Goal: Task Accomplishment & Management: Complete application form

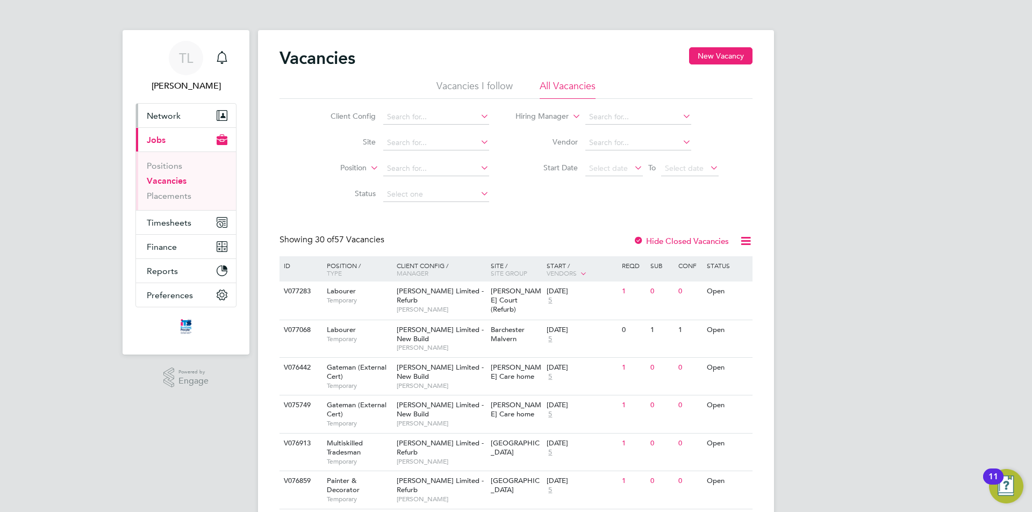
click at [170, 113] on span "Network" at bounding box center [164, 116] width 34 height 10
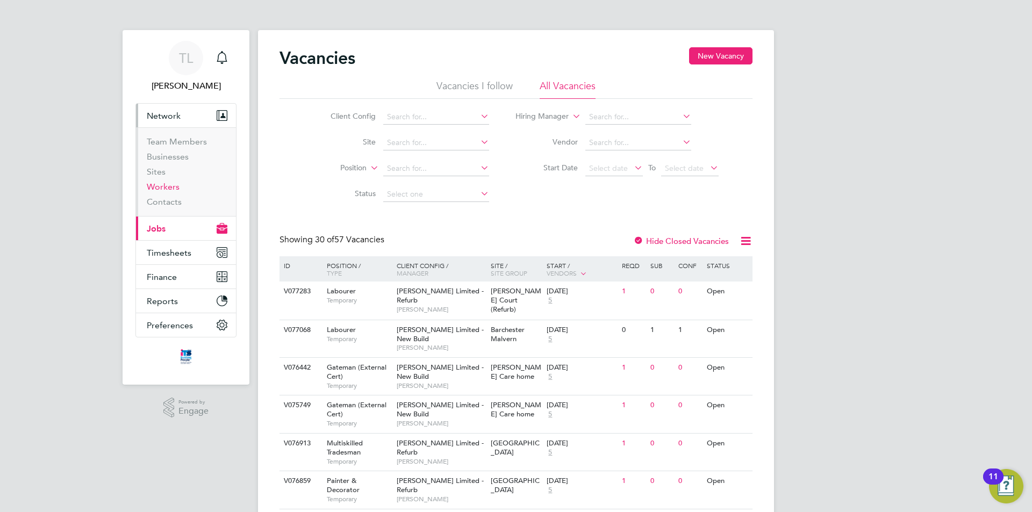
click at [173, 191] on link "Workers" at bounding box center [163, 187] width 33 height 10
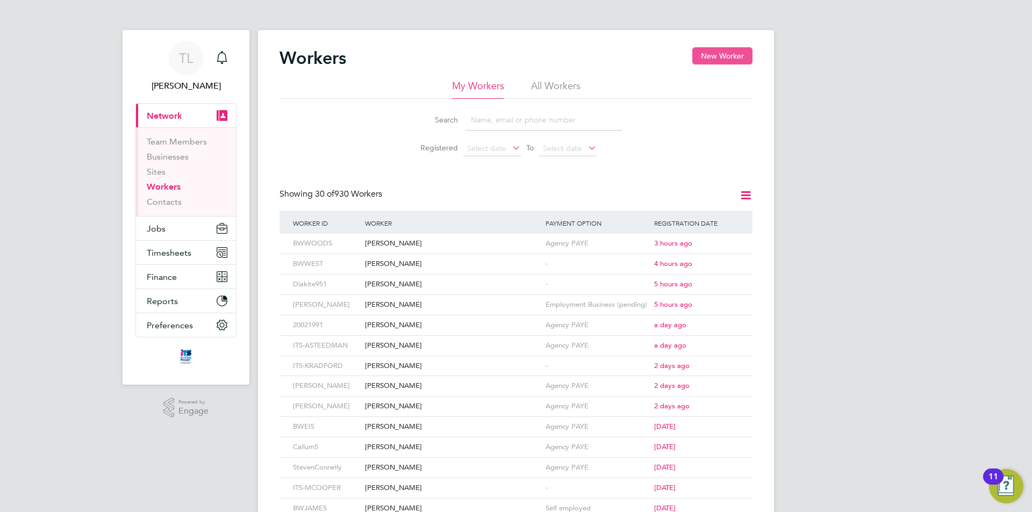
click at [729, 54] on button "New Worker" at bounding box center [722, 55] width 60 height 17
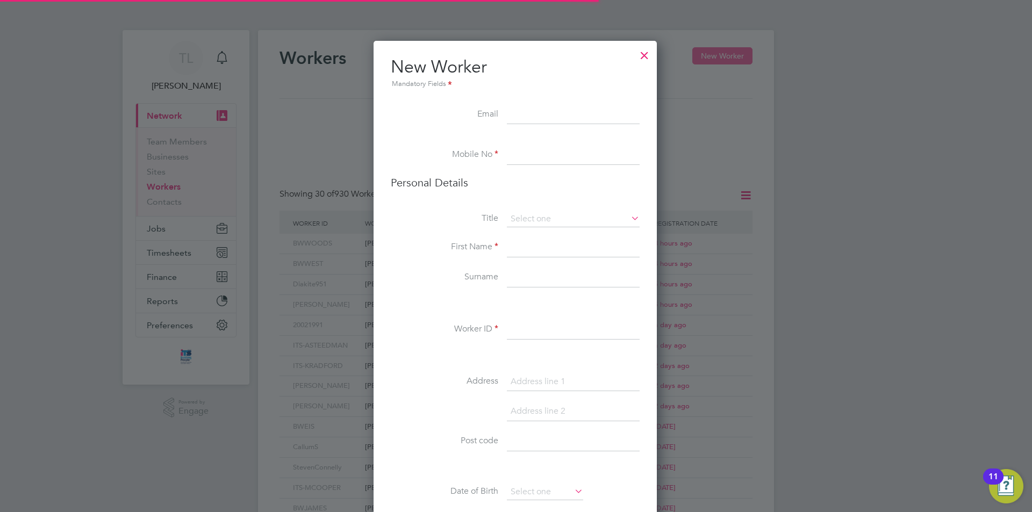
scroll to position [909, 285]
type input "[EMAIL_ADDRESS][DOMAIN_NAME]"
click at [548, 150] on input at bounding box center [573, 155] width 133 height 19
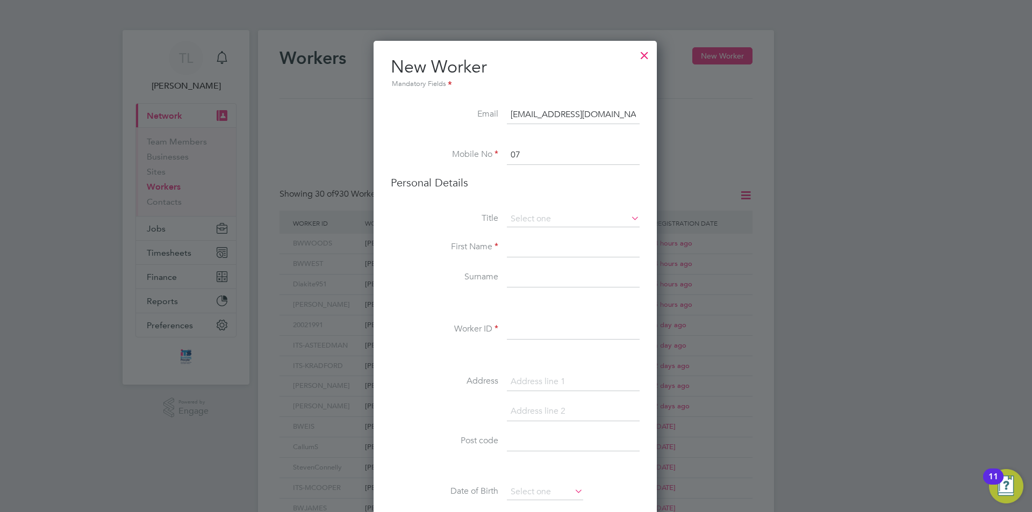
type input "0"
type input "07425305183"
click at [583, 216] on input at bounding box center [573, 219] width 133 height 16
click at [539, 235] on li "Mr" at bounding box center [573, 234] width 134 height 14
type input "Mr"
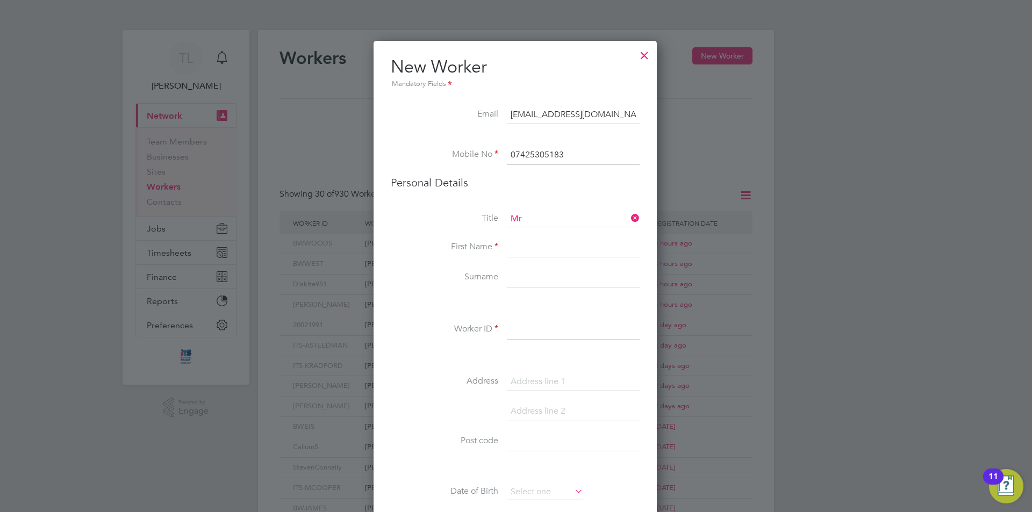
click at [527, 244] on input at bounding box center [573, 247] width 133 height 19
type input "m"
type input "[PERSON_NAME]"
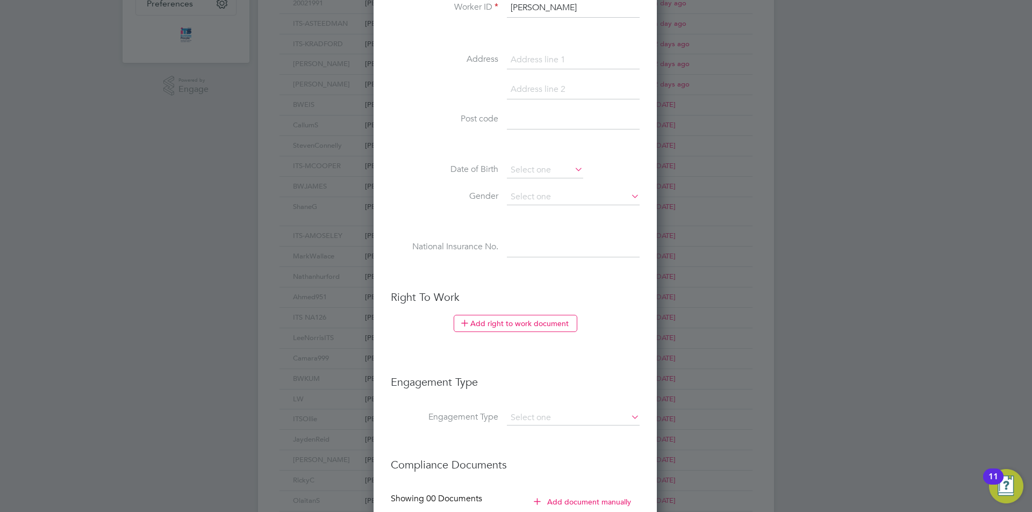
scroll to position [322, 0]
type input "[PERSON_NAME]"
click at [534, 327] on button "Add right to work document" at bounding box center [515, 322] width 124 height 17
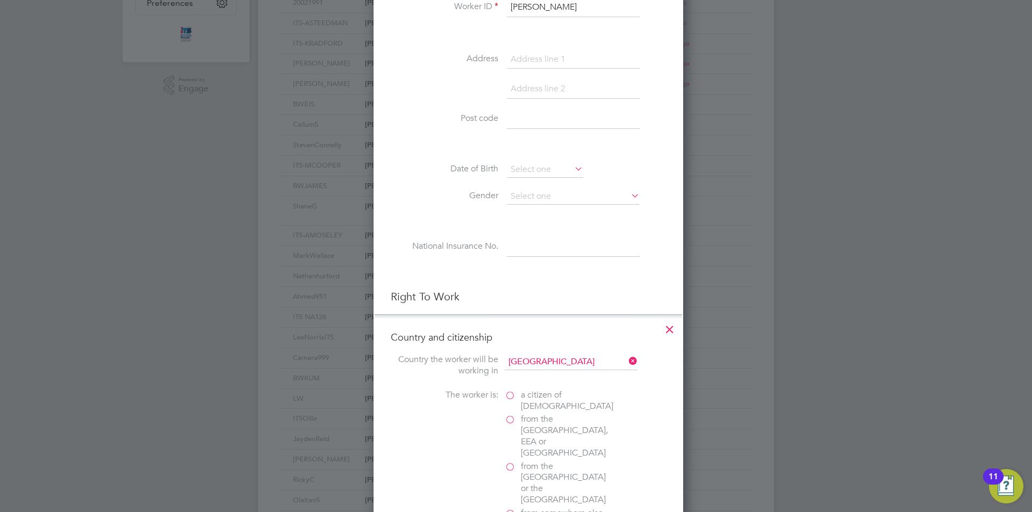
scroll to position [1070, 310]
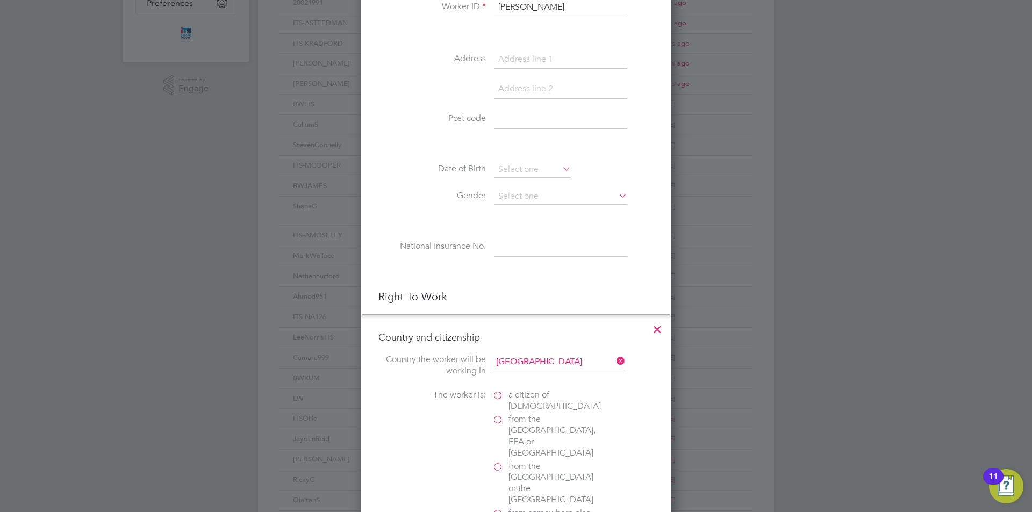
click at [514, 400] on span "a citizen of [DEMOGRAPHIC_DATA]" at bounding box center [554, 401] width 92 height 23
click at [0, 0] on input "a citizen of [DEMOGRAPHIC_DATA]" at bounding box center [0, 0] width 0 height 0
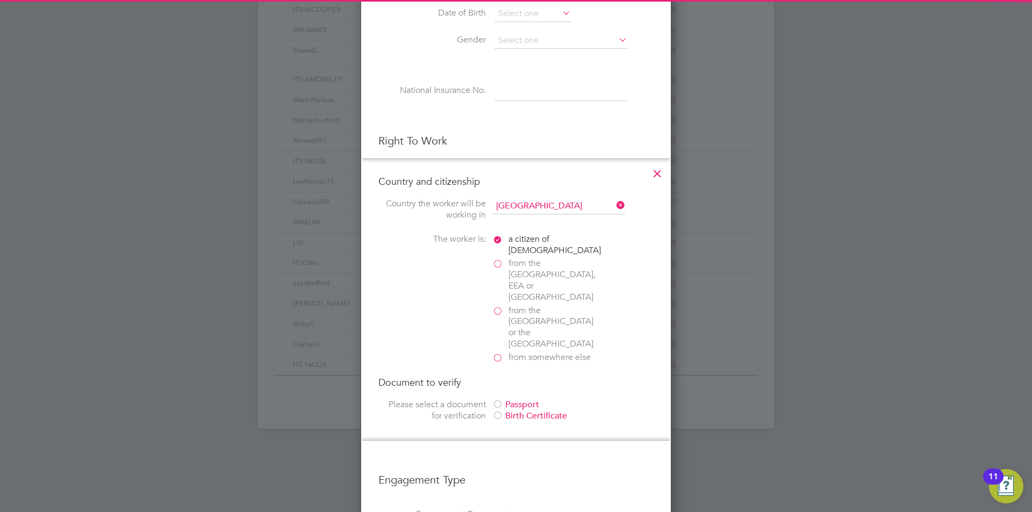
scroll to position [484, 0]
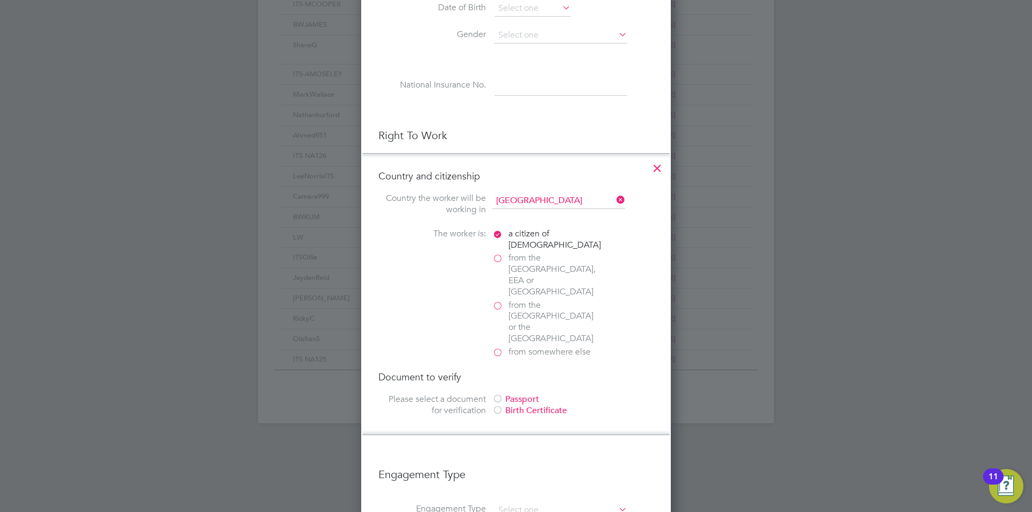
click at [508, 394] on div "Passport" at bounding box center [572, 399] width 161 height 11
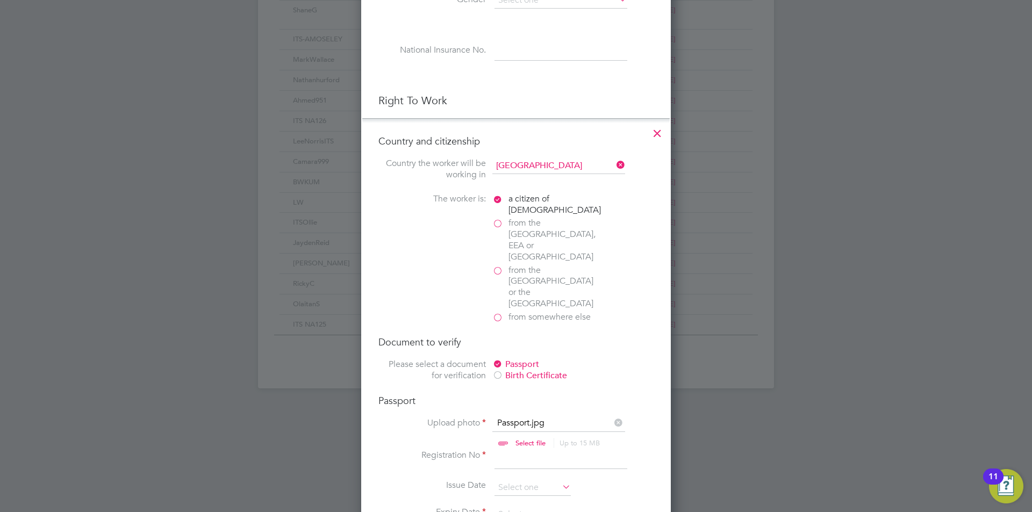
scroll to position [537, 0]
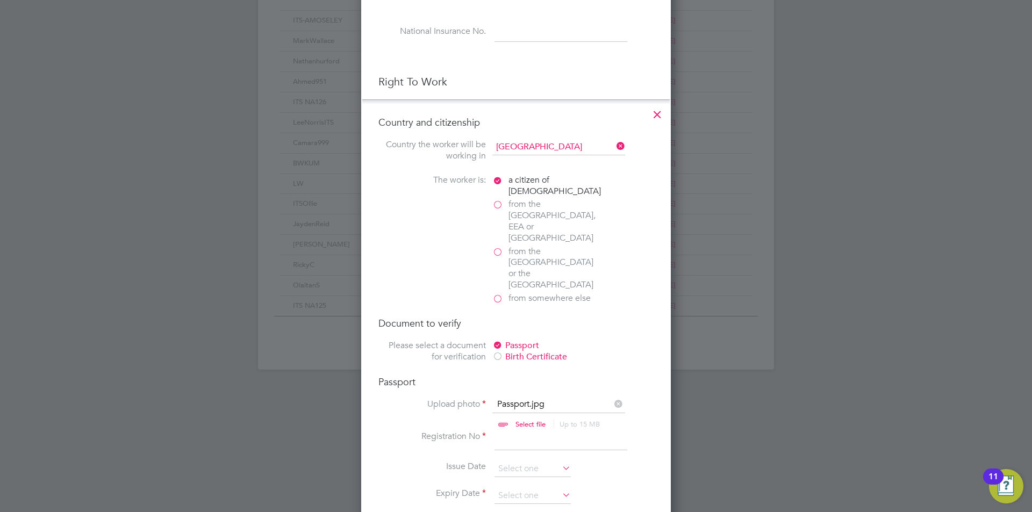
click at [547, 431] on input at bounding box center [560, 440] width 133 height 19
type input "13421"
click at [542, 488] on input at bounding box center [532, 496] width 76 height 16
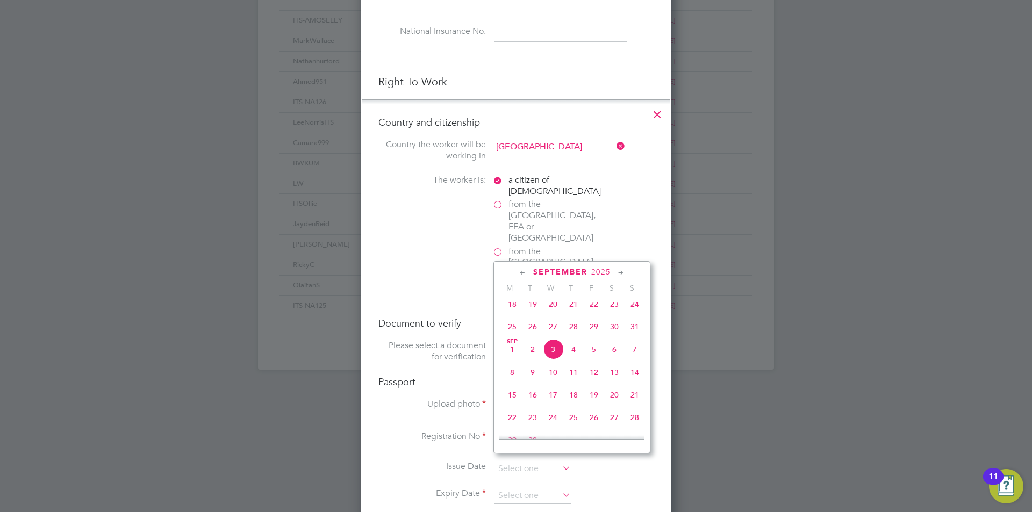
click at [597, 359] on span "5" at bounding box center [593, 349] width 20 height 20
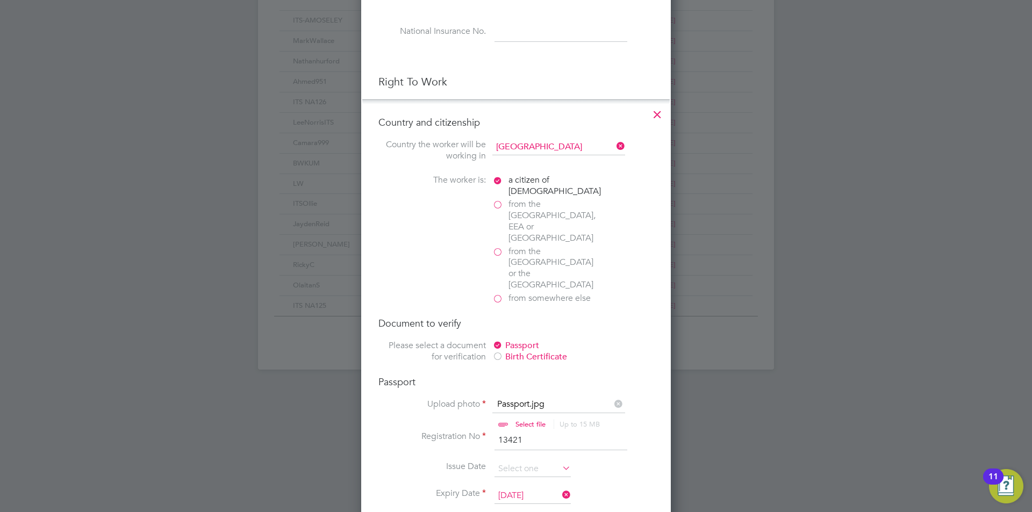
click at [545, 488] on input "[DATE]" at bounding box center [532, 496] width 76 height 16
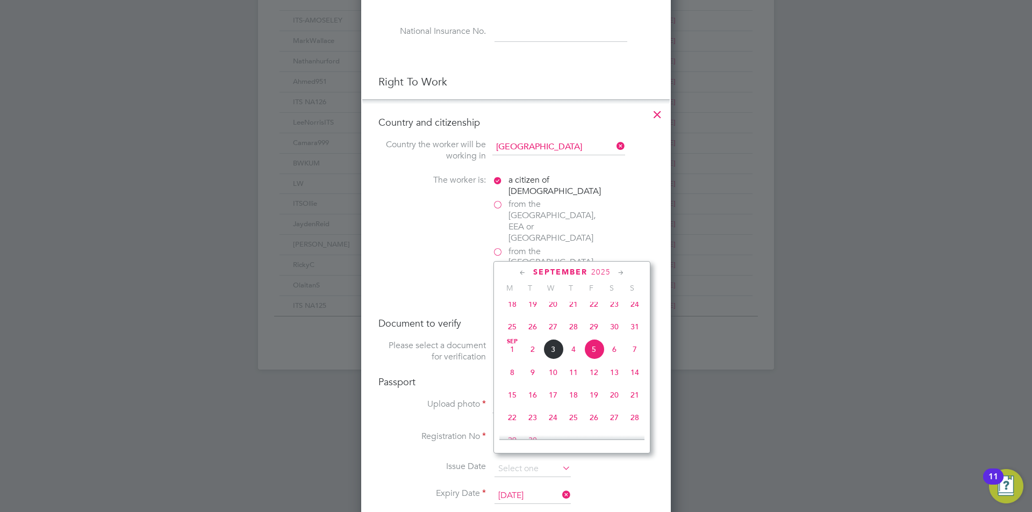
click at [586, 270] on span "September" at bounding box center [560, 272] width 54 height 9
click at [604, 271] on span "2025" at bounding box center [600, 272] width 19 height 9
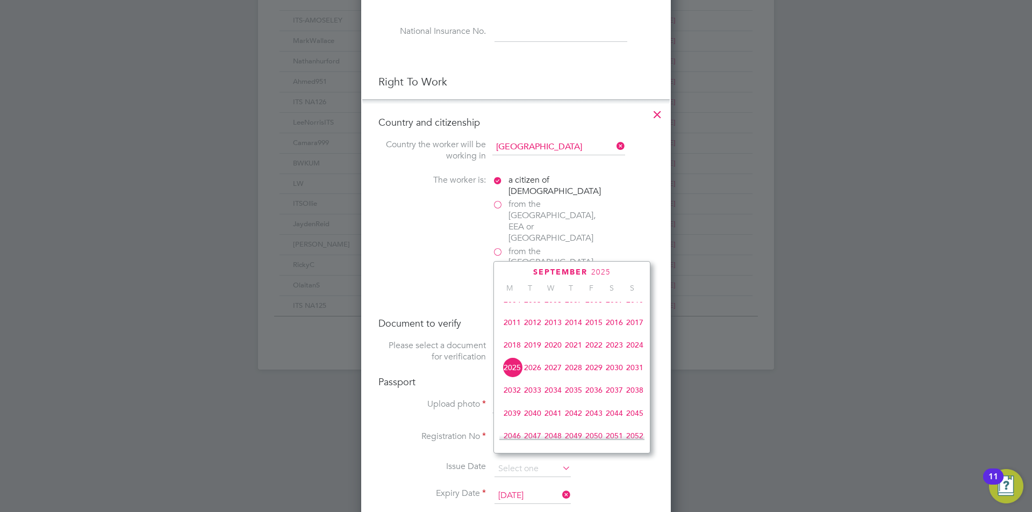
click at [517, 400] on span "2032" at bounding box center [512, 390] width 20 height 20
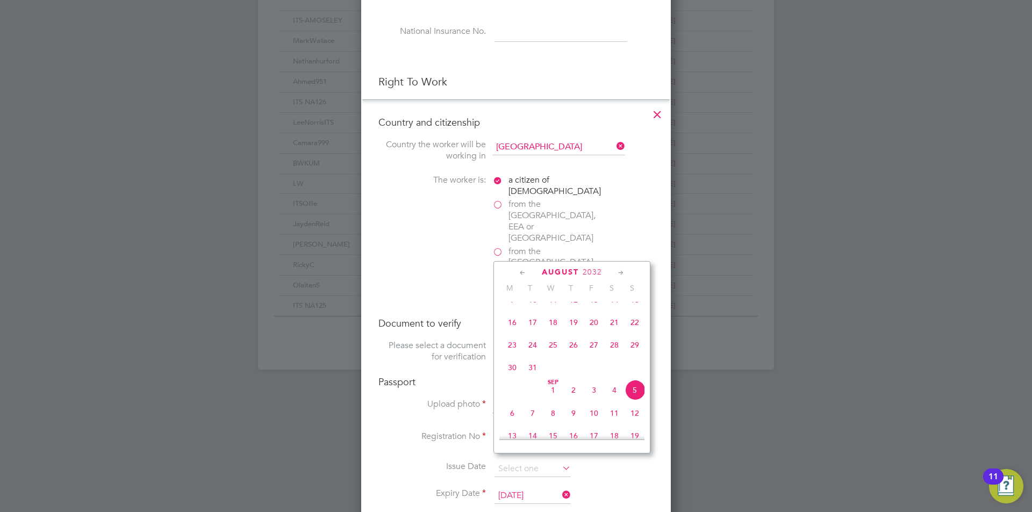
click at [635, 399] on span "5" at bounding box center [634, 390] width 20 height 20
type input "[DATE]"
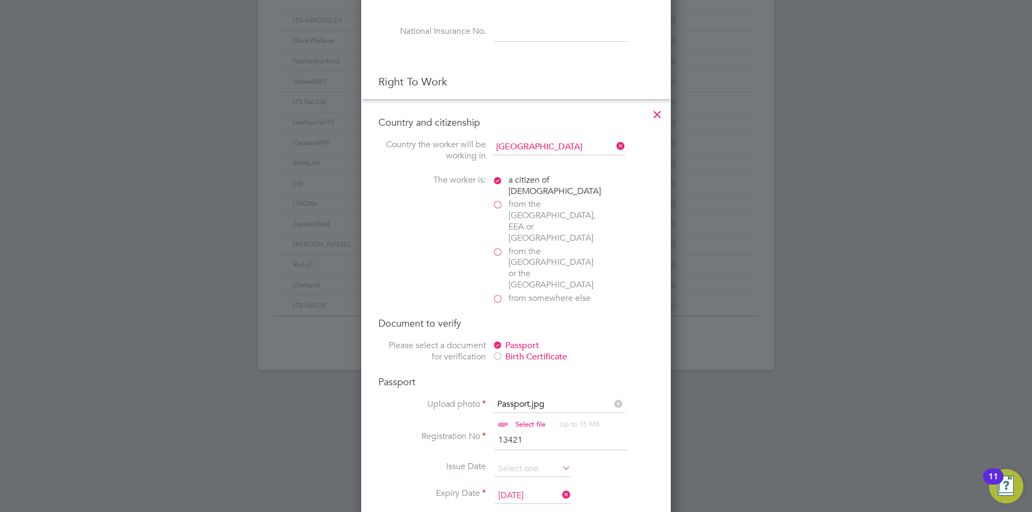
scroll to position [591, 0]
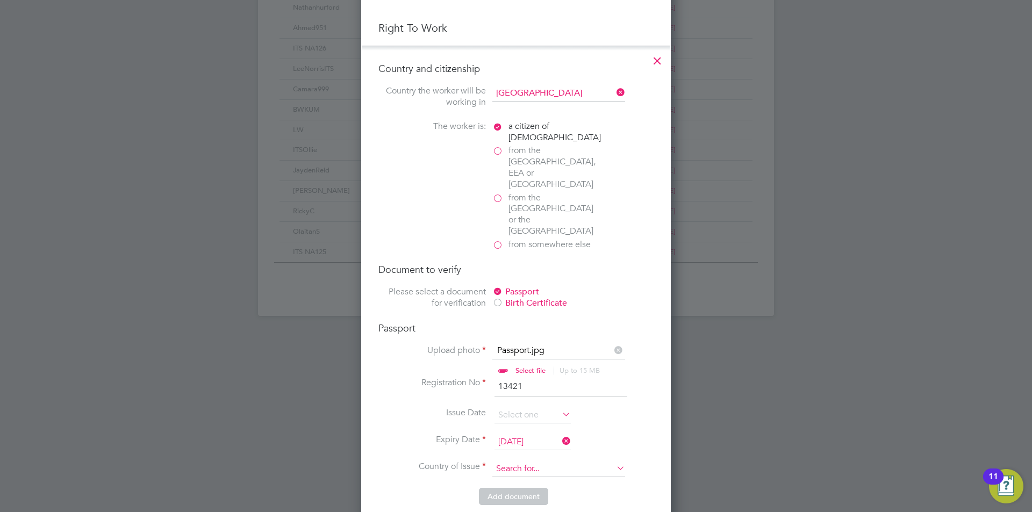
click at [546, 461] on input at bounding box center [558, 469] width 133 height 16
type input "[GEOGRAPHIC_DATA]"
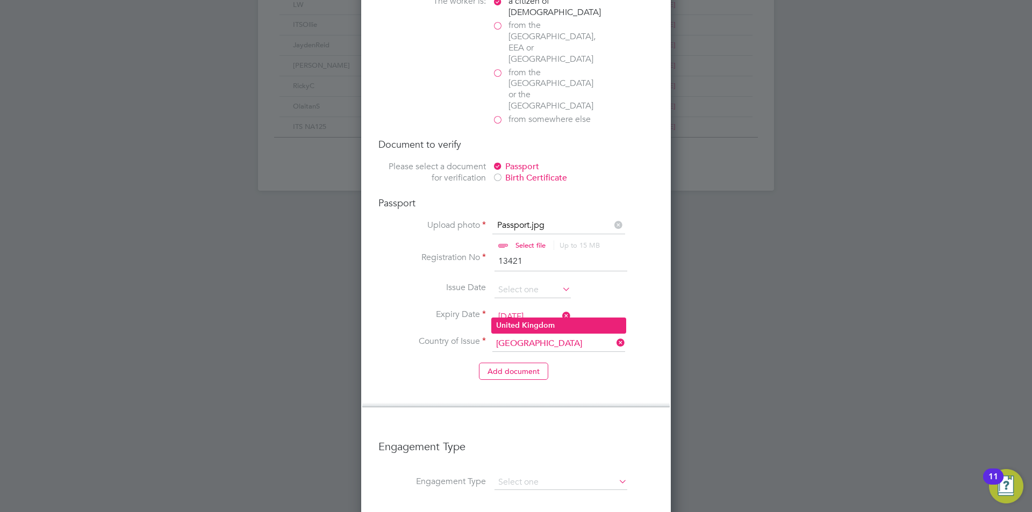
scroll to position [752, 0]
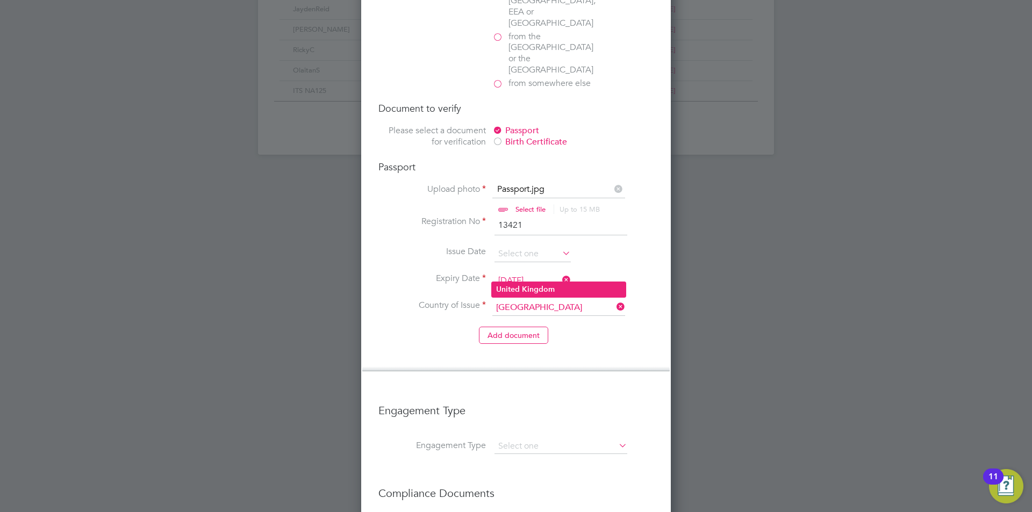
click at [559, 289] on li "[GEOGRAPHIC_DATA]" at bounding box center [559, 289] width 134 height 15
click at [509, 327] on button "Add document" at bounding box center [513, 335] width 69 height 17
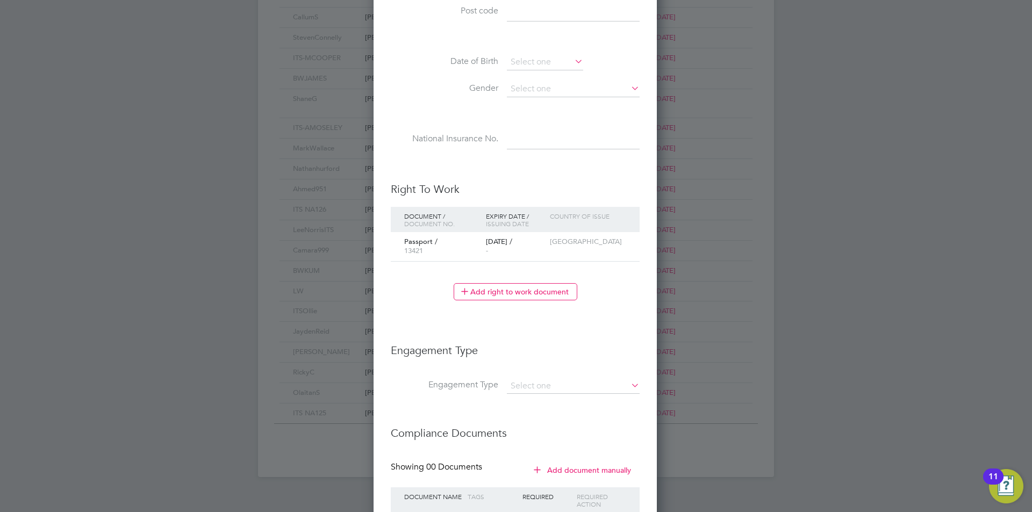
scroll to position [513, 0]
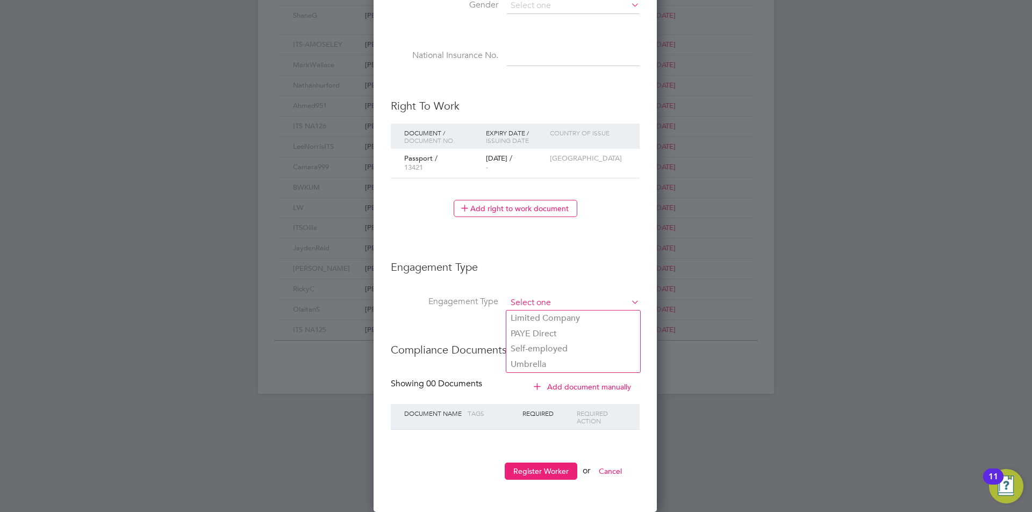
click at [598, 301] on input at bounding box center [573, 303] width 133 height 15
click at [546, 313] on li "Limited Company" at bounding box center [573, 319] width 134 height 16
type input "Limited Company"
click at [615, 306] on input at bounding box center [573, 303] width 133 height 15
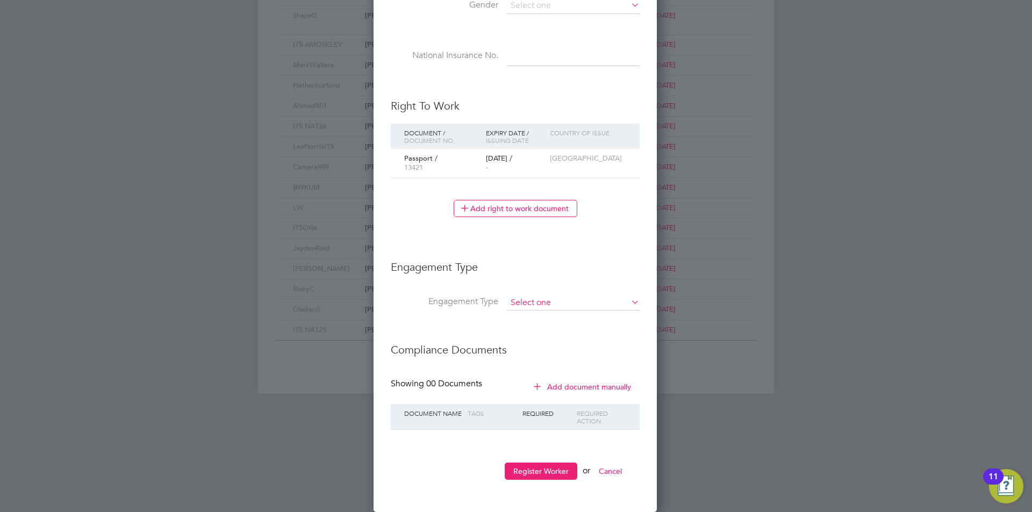
scroll to position [985, 285]
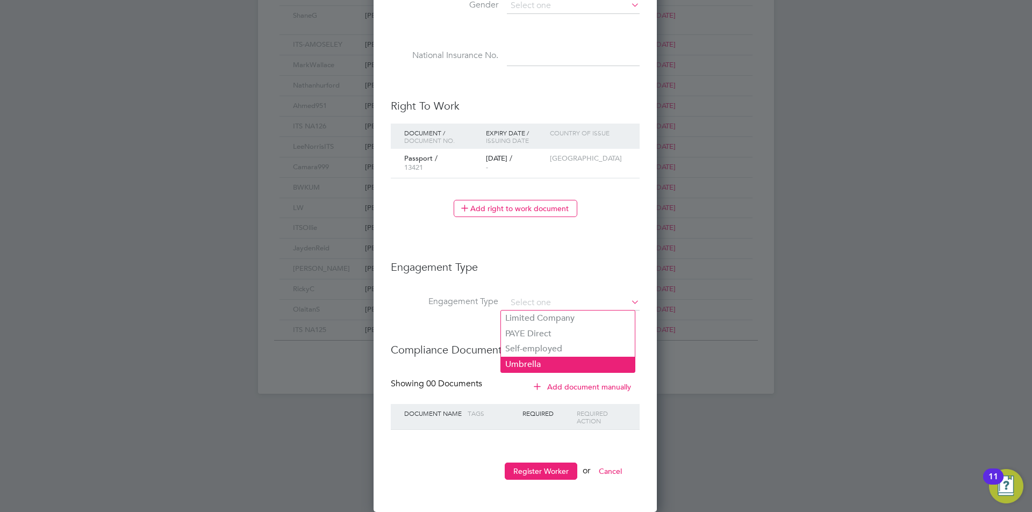
click at [540, 358] on li "Umbrella" at bounding box center [568, 365] width 134 height 16
type input "Umbrella"
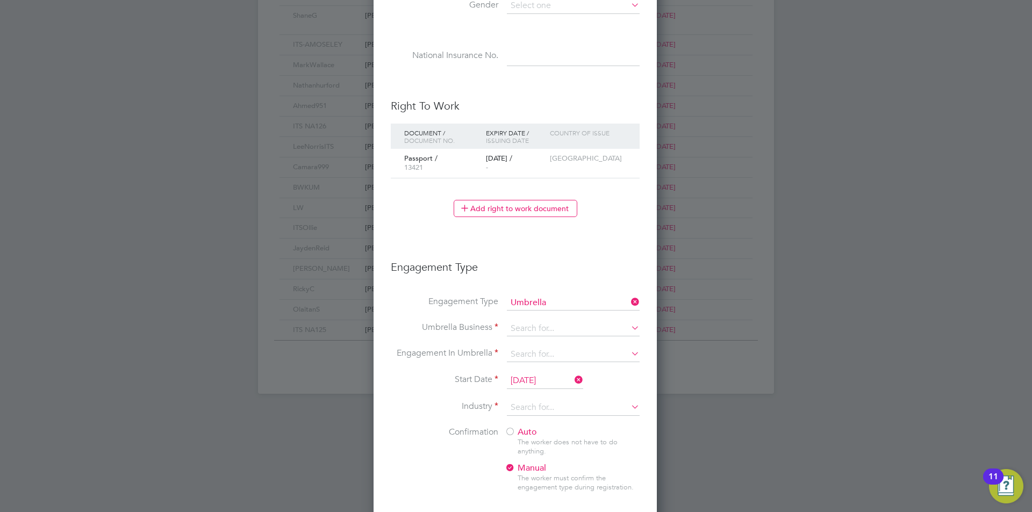
scroll to position [1184, 285]
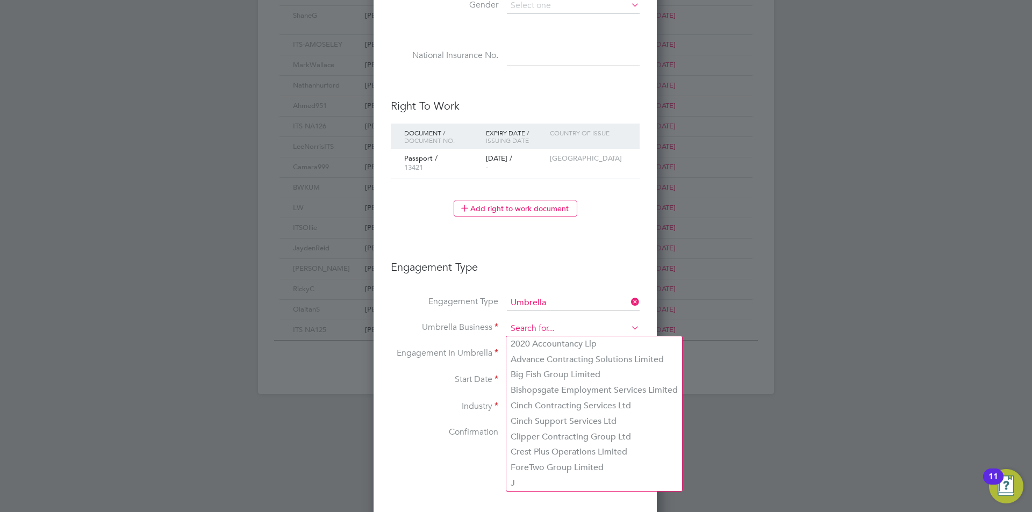
click at [569, 330] on input at bounding box center [573, 328] width 133 height 15
click at [593, 443] on li "Clipper Contracting Group Ltd" at bounding box center [594, 437] width 176 height 16
type input "Clipper Contracting Group Ltd"
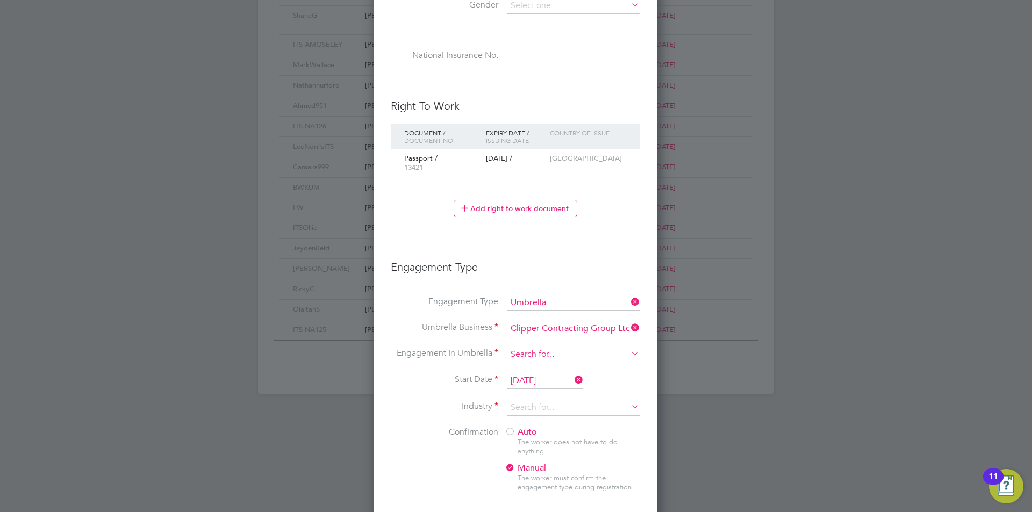
click at [541, 348] on input at bounding box center [573, 354] width 133 height 15
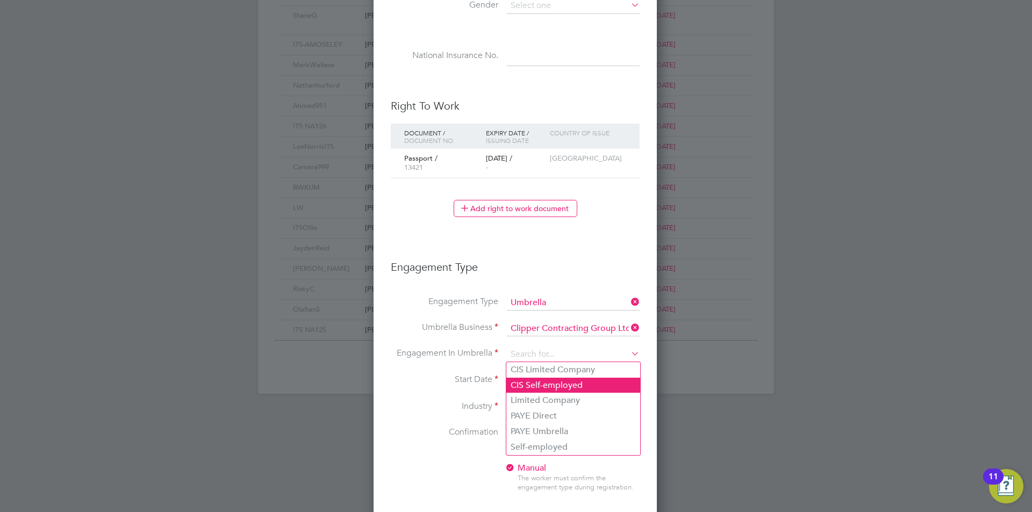
click at [573, 387] on li "CIS Self-employed" at bounding box center [573, 386] width 134 height 16
type input "CIS Self-employed"
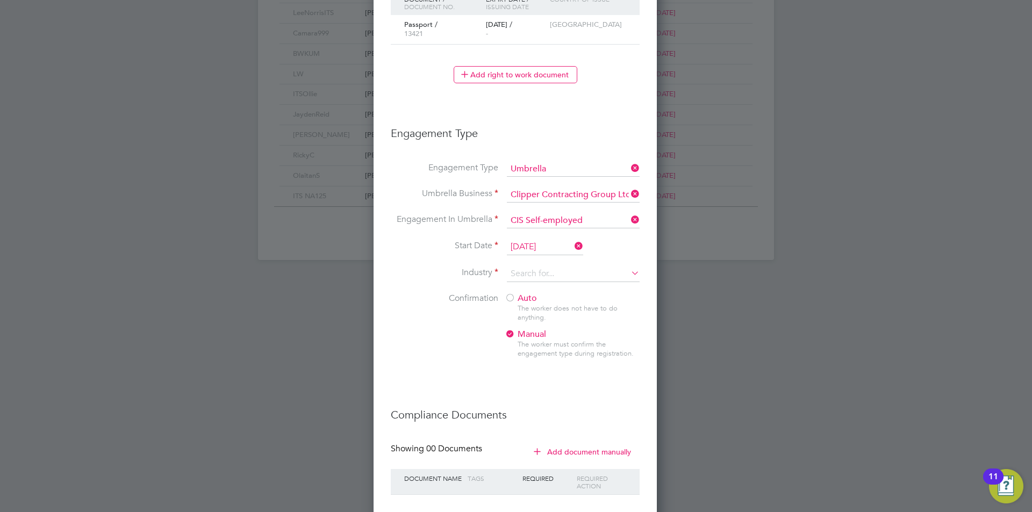
scroll to position [674, 0]
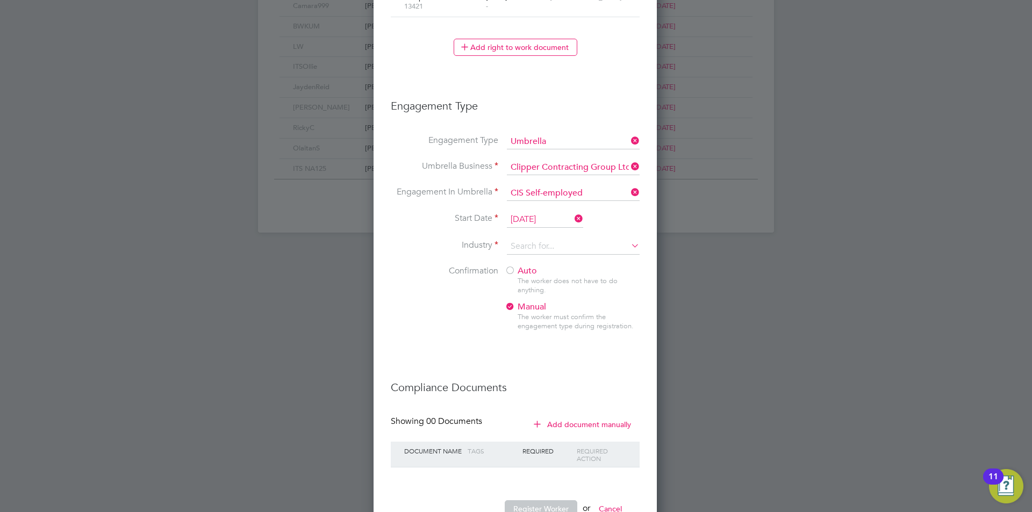
click at [519, 272] on span "Auto" at bounding box center [521, 270] width 32 height 11
click at [593, 248] on input at bounding box center [573, 247] width 133 height 16
click at [551, 329] on li "Construction" at bounding box center [573, 335] width 134 height 15
type input "Construction"
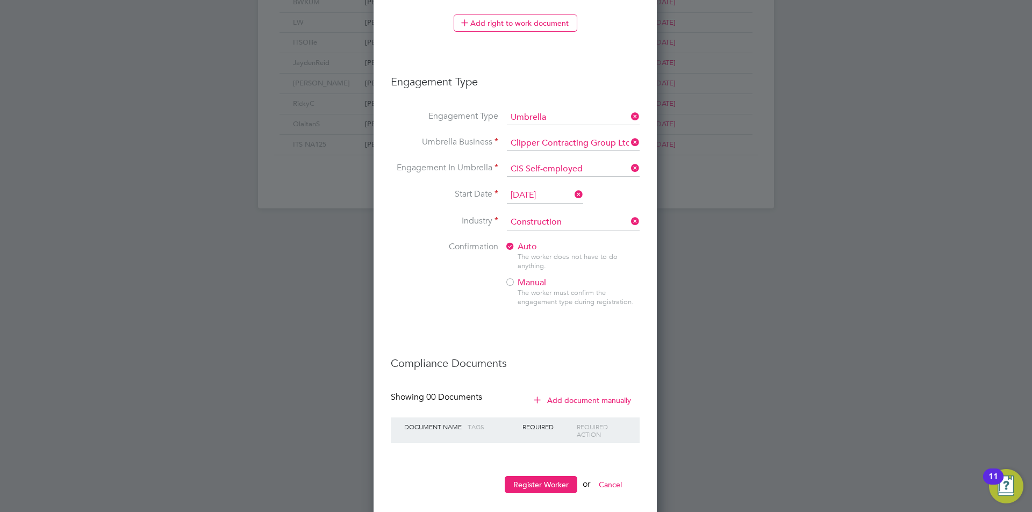
scroll to position [712, 0]
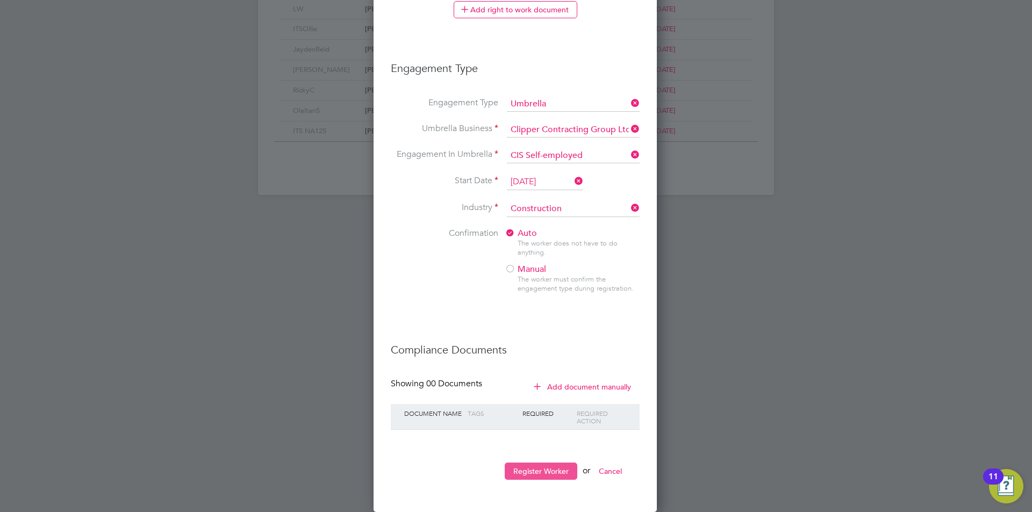
click at [552, 470] on button "Register Worker" at bounding box center [541, 471] width 73 height 17
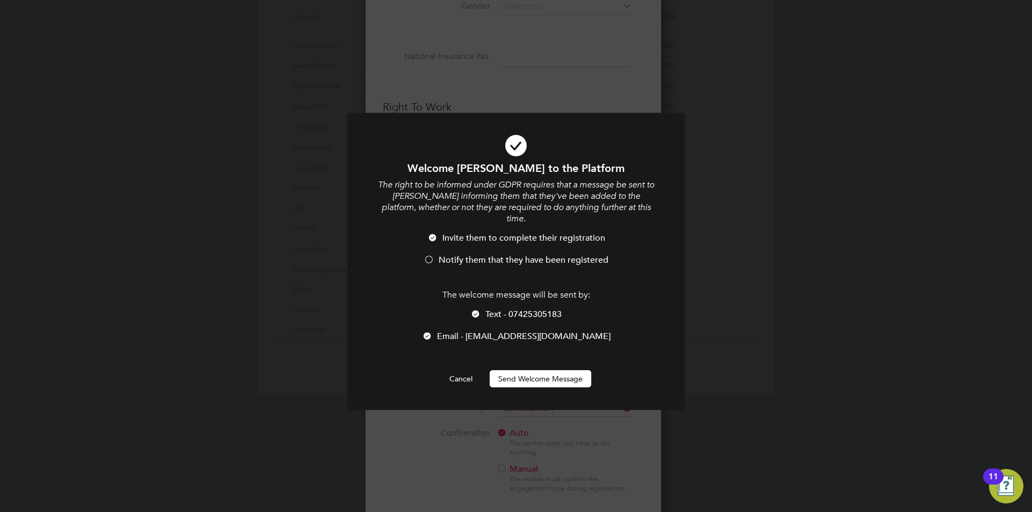
scroll to position [1184, 285]
click at [446, 255] on span "Notify them that they have been registered" at bounding box center [523, 260] width 170 height 11
click at [549, 370] on button "Send Welcome Message" at bounding box center [540, 378] width 102 height 17
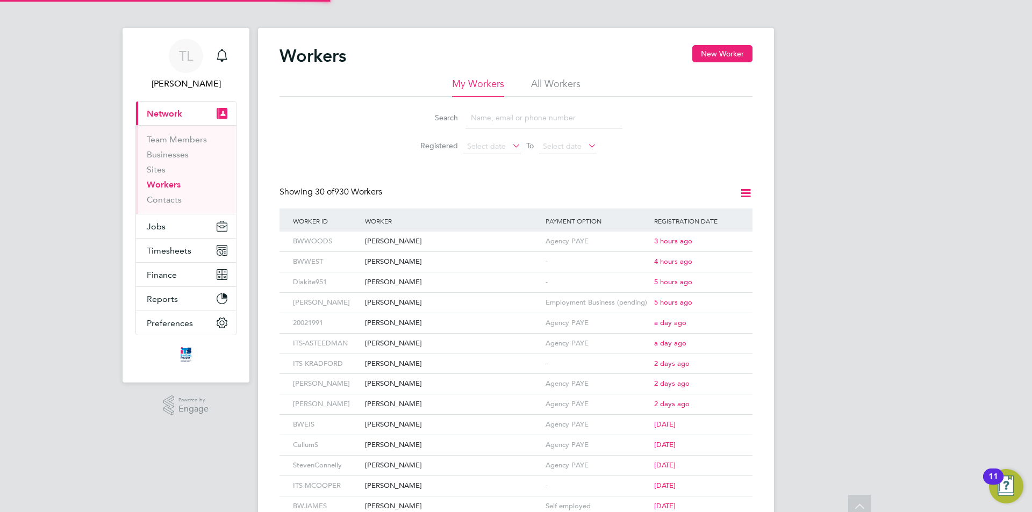
scroll to position [0, 0]
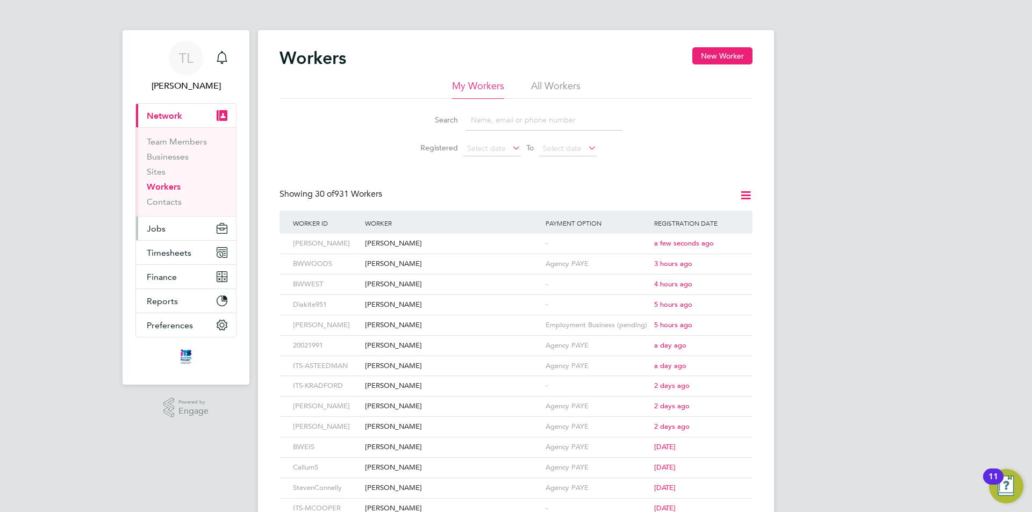
click at [177, 227] on button "Jobs" at bounding box center [186, 229] width 100 height 24
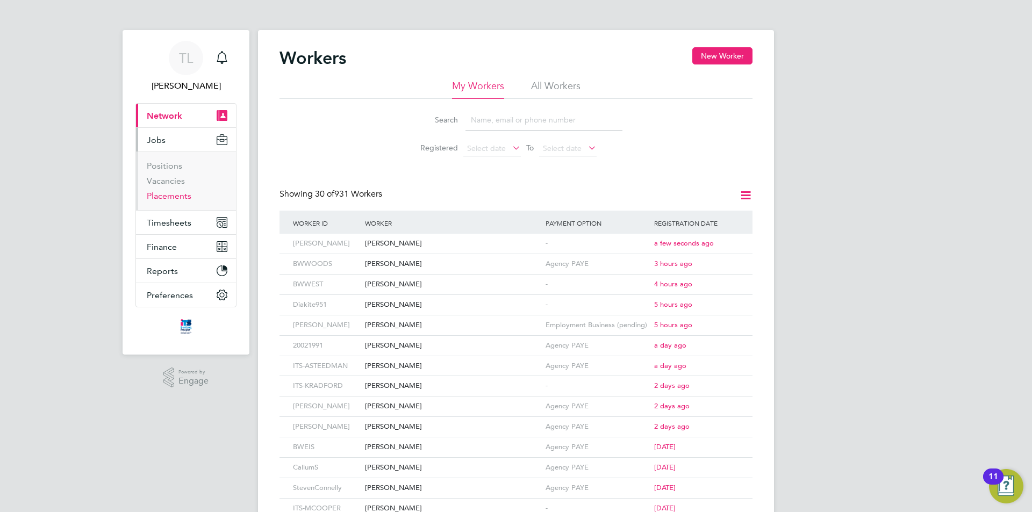
click at [175, 196] on link "Placements" at bounding box center [169, 196] width 45 height 10
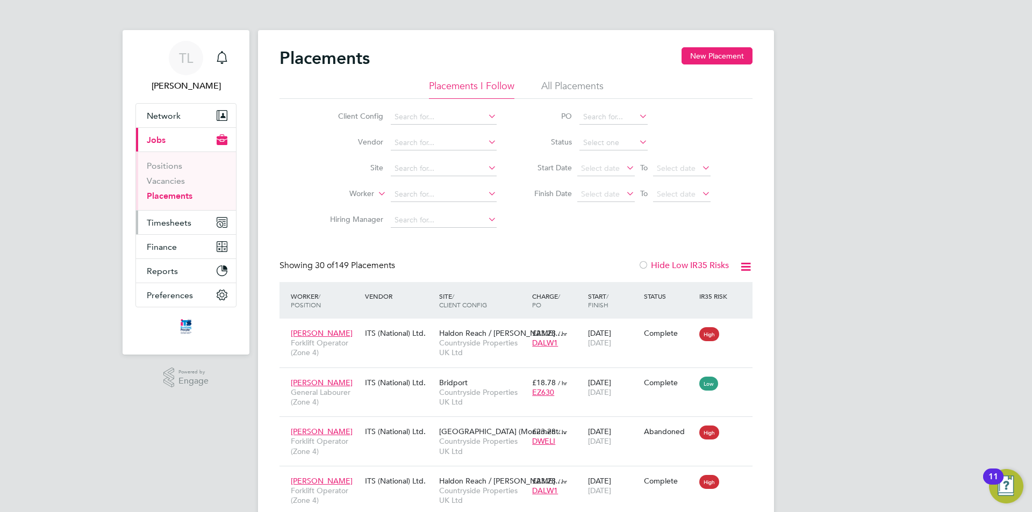
click at [157, 222] on span "Timesheets" at bounding box center [169, 223] width 45 height 10
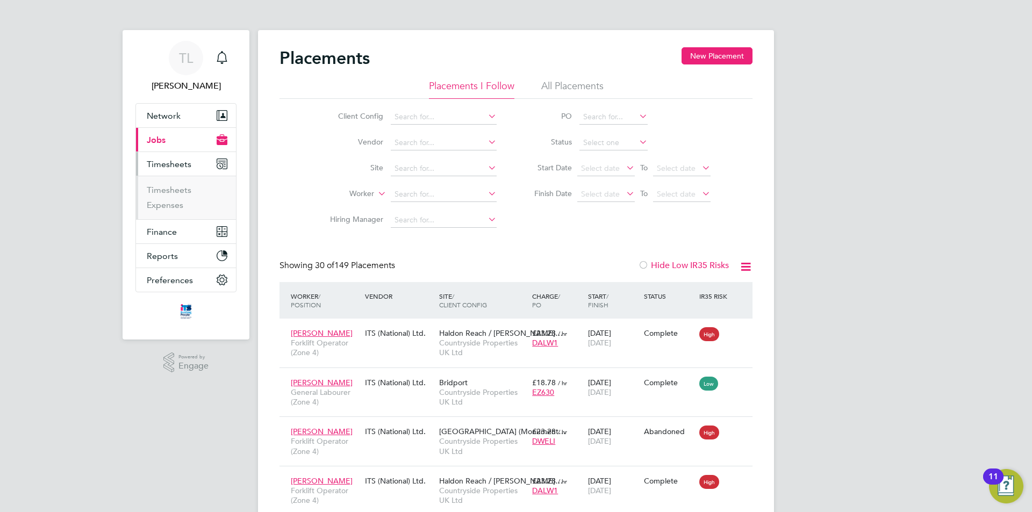
click at [181, 143] on button "Current page: Jobs" at bounding box center [186, 140] width 100 height 24
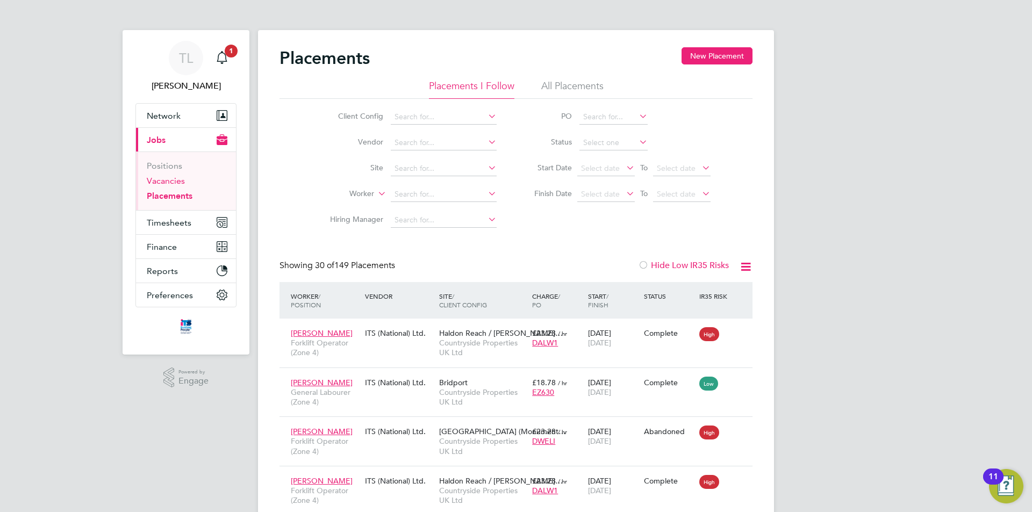
click at [175, 185] on link "Vacancies" at bounding box center [166, 181] width 38 height 10
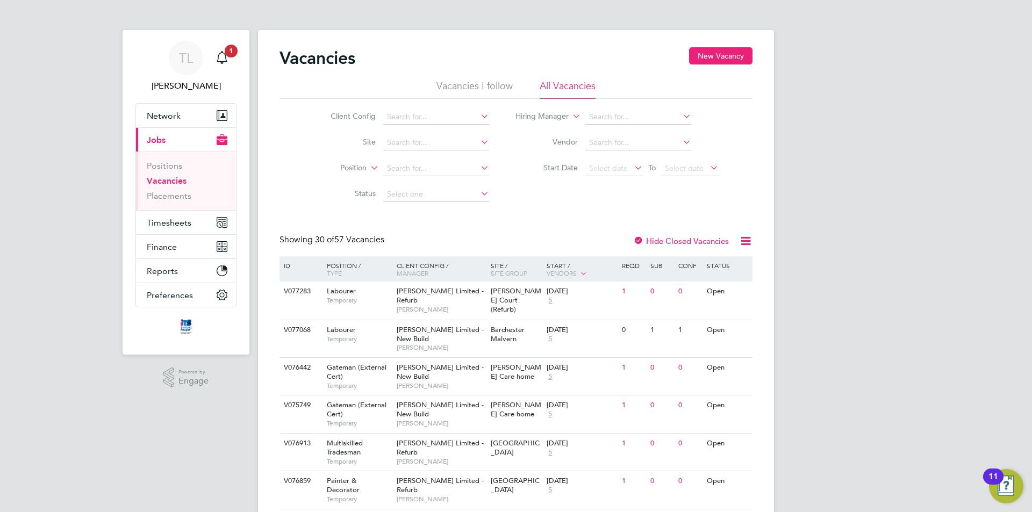
click at [161, 204] on ul "Positions Vacancies Placements" at bounding box center [186, 181] width 100 height 59
click at [144, 196] on ul "Positions Vacancies Placements" at bounding box center [186, 181] width 100 height 59
click at [152, 196] on link "Placements" at bounding box center [169, 196] width 45 height 10
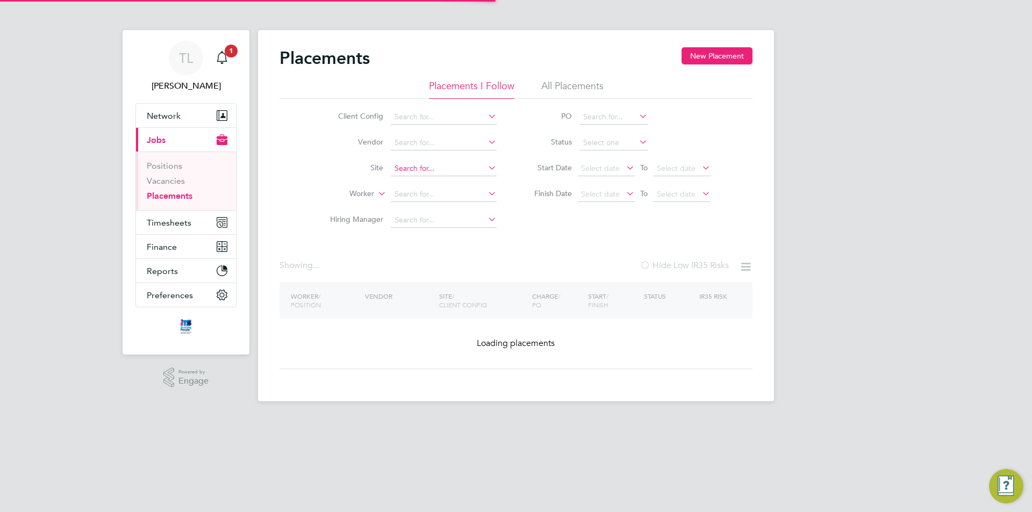
click at [439, 165] on input at bounding box center [444, 168] width 106 height 15
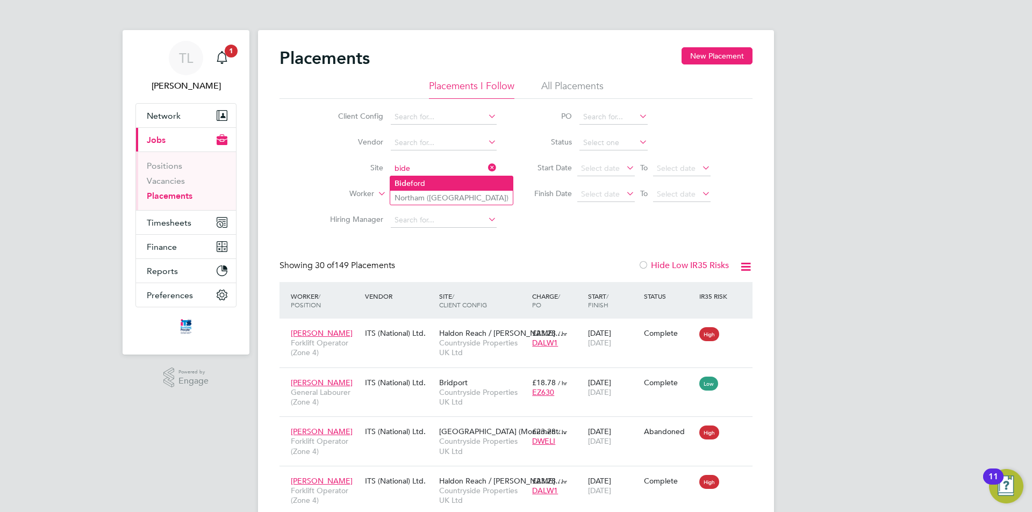
click at [433, 179] on li "Bide ford" at bounding box center [451, 183] width 122 height 15
type input "Bideford"
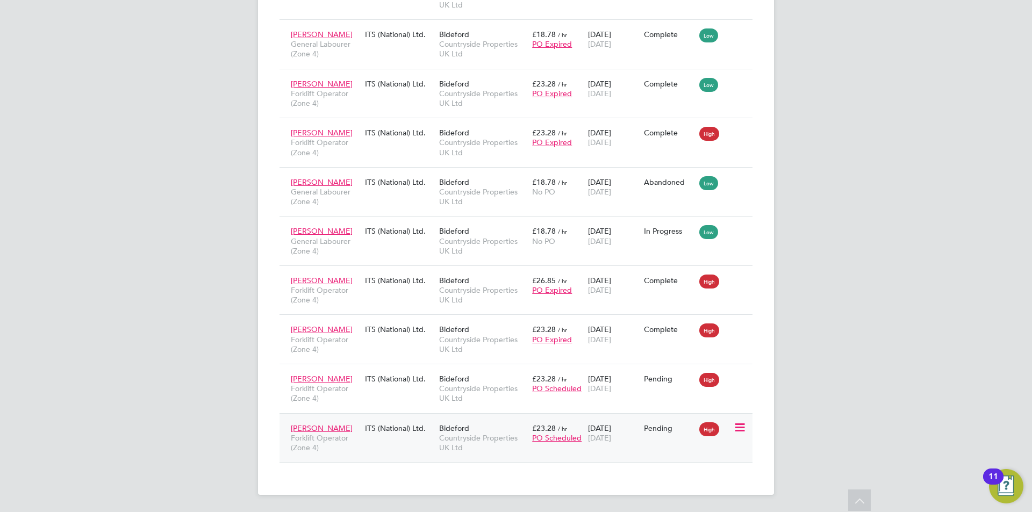
click at [410, 445] on div "[PERSON_NAME] Forklift Operator (Zone 4) ITS (National) Ltd. Bideford Countrysi…" at bounding box center [515, 437] width 473 height 49
click at [406, 433] on div "ITS (National) Ltd." at bounding box center [399, 428] width 74 height 20
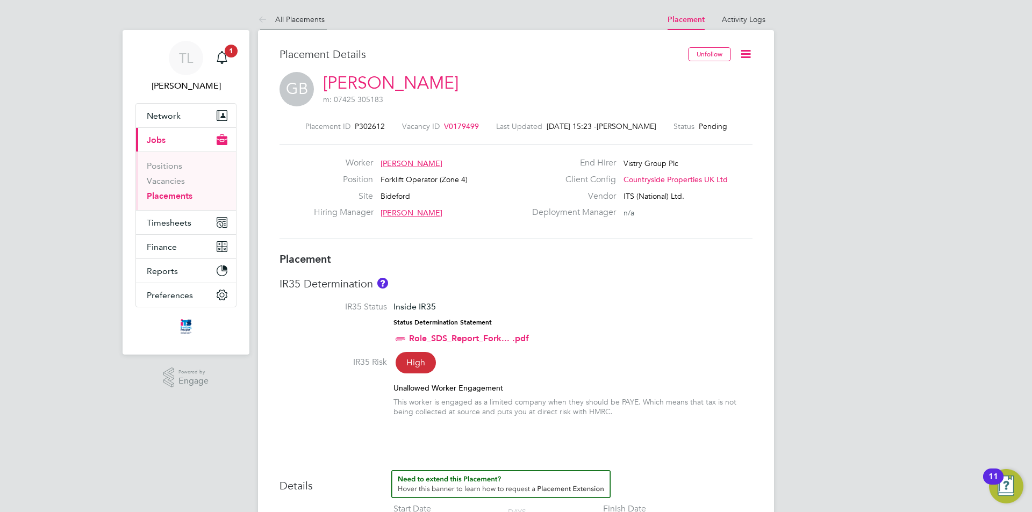
click at [312, 23] on link "All Placements" at bounding box center [291, 20] width 67 height 10
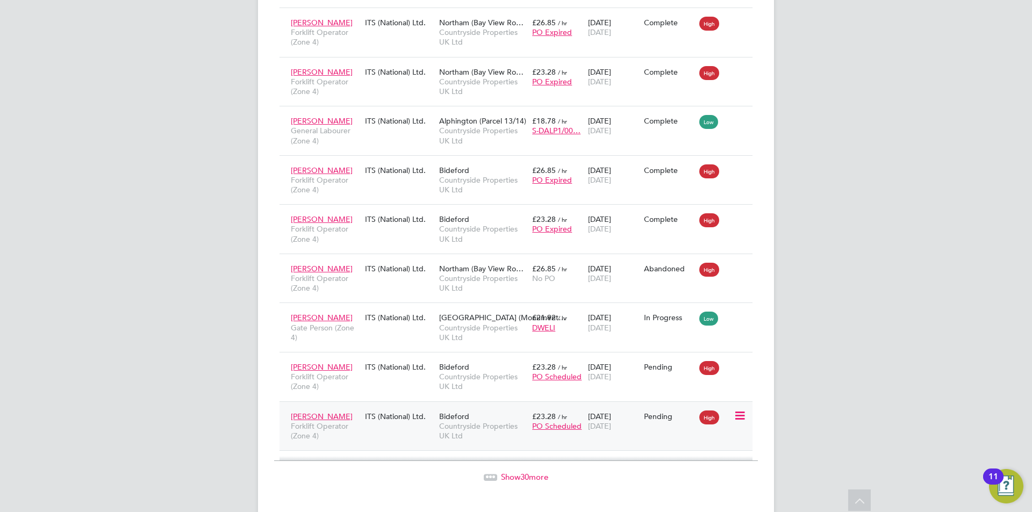
click at [744, 409] on icon at bounding box center [738, 415] width 11 height 13
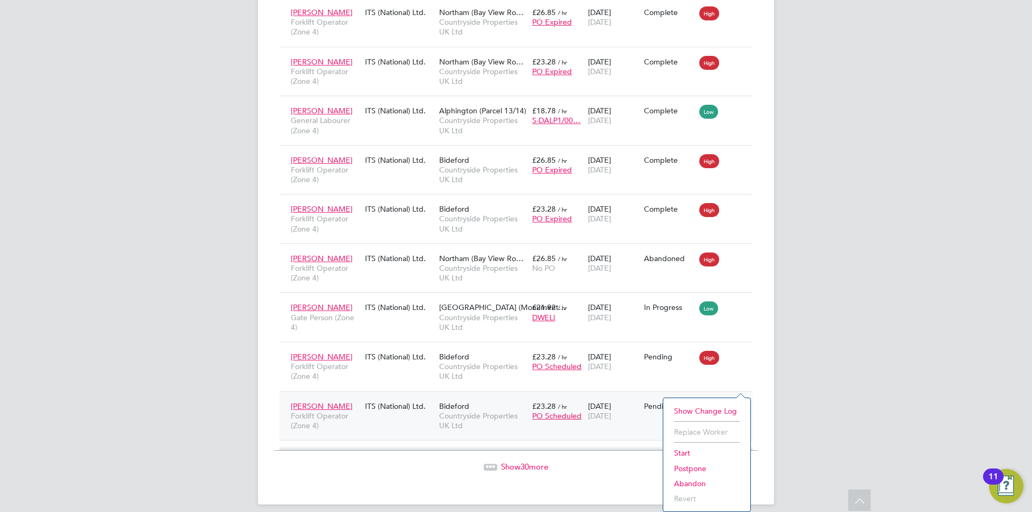
click at [693, 486] on li "Abandon" at bounding box center [706, 483] width 76 height 15
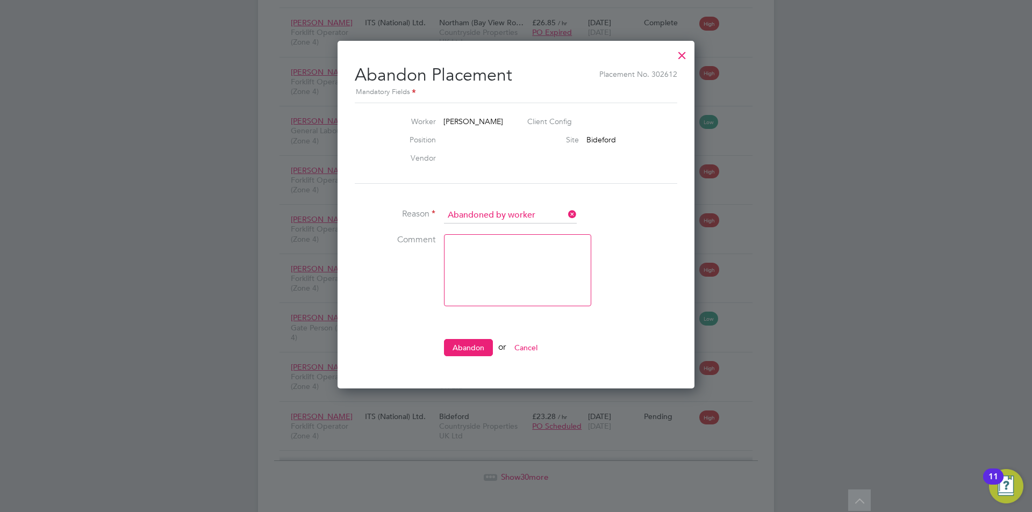
click at [518, 268] on textarea at bounding box center [517, 270] width 147 height 72
type textarea "N"
click at [488, 347] on button "Abandon" at bounding box center [468, 347] width 49 height 17
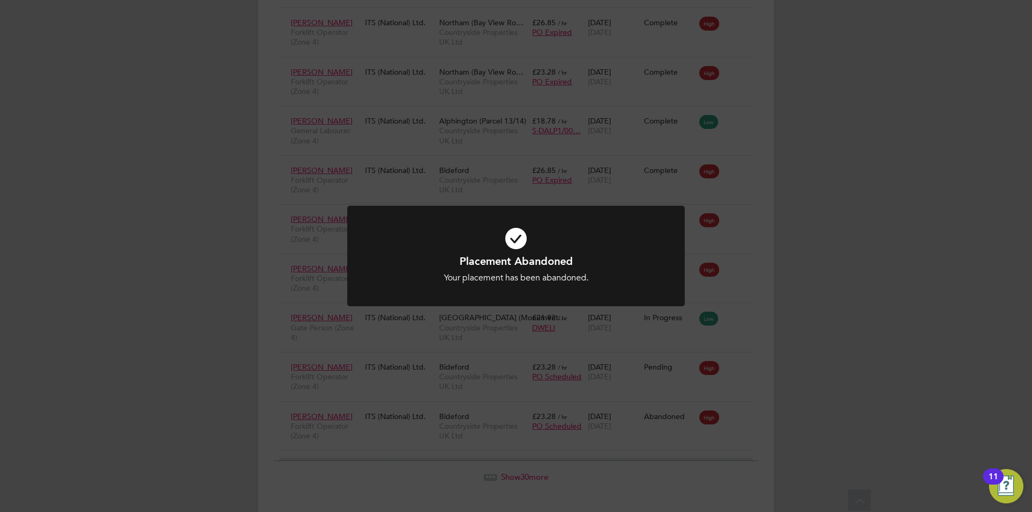
click at [743, 388] on div "Placement Abandoned Your placement has been abandoned. Cancel Okay" at bounding box center [516, 256] width 1032 height 512
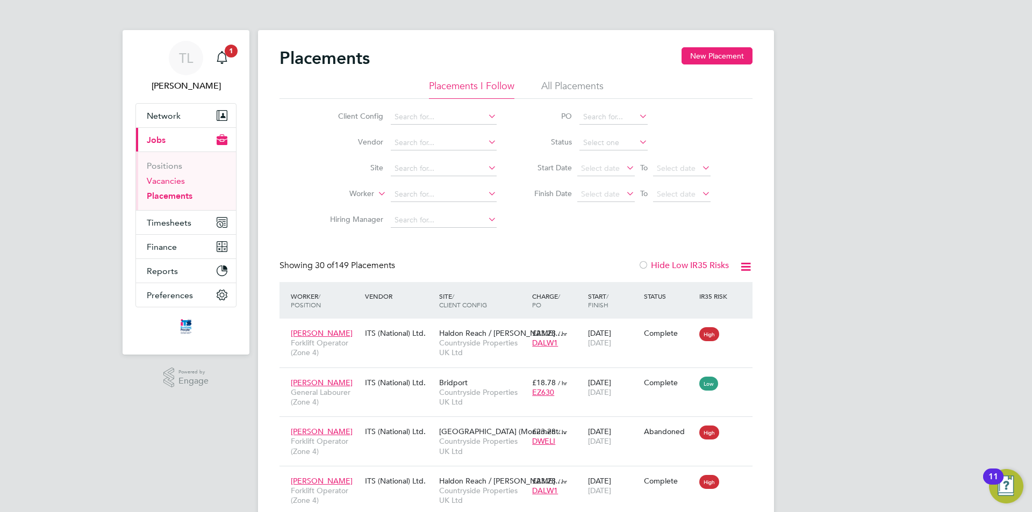
click at [172, 181] on link "Vacancies" at bounding box center [166, 181] width 38 height 10
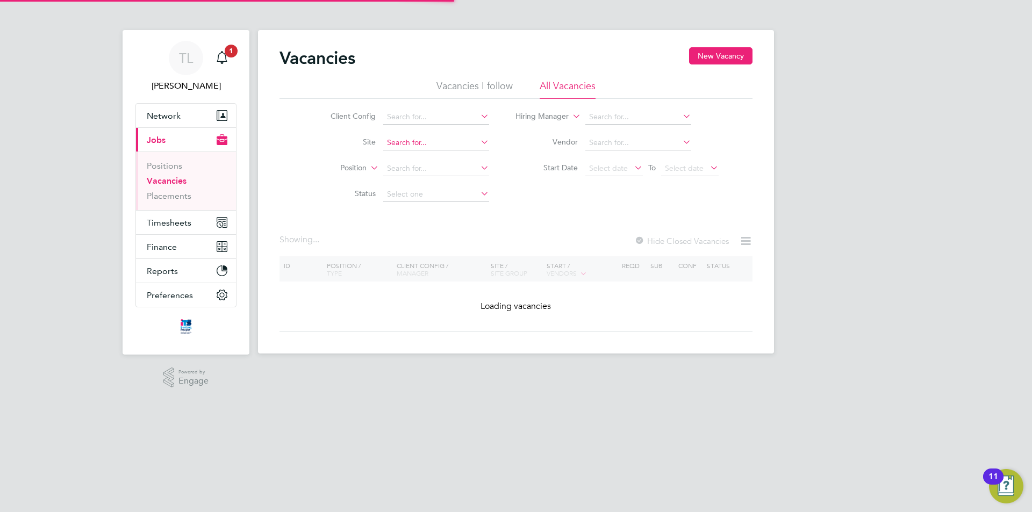
click at [422, 141] on input at bounding box center [436, 142] width 106 height 15
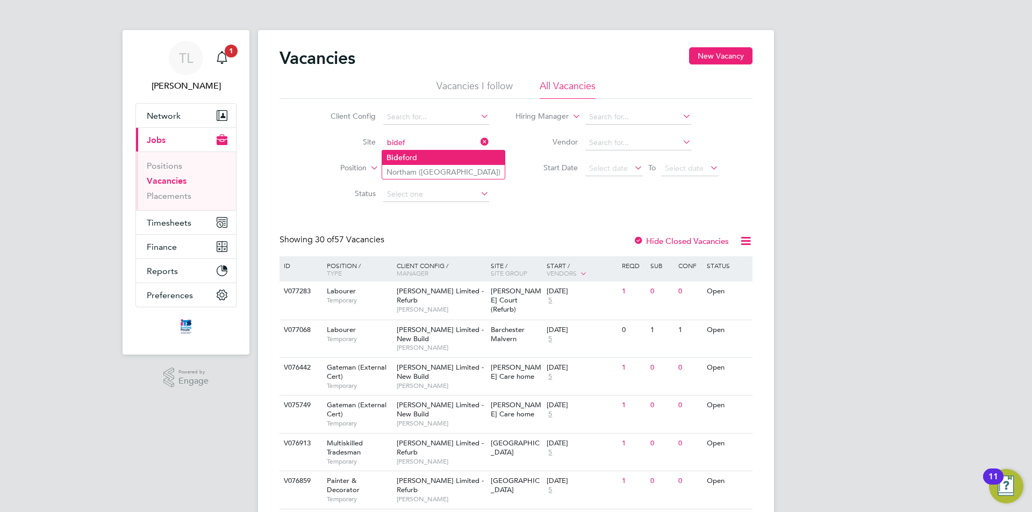
click at [415, 155] on li "Bidef ord" at bounding box center [443, 157] width 122 height 15
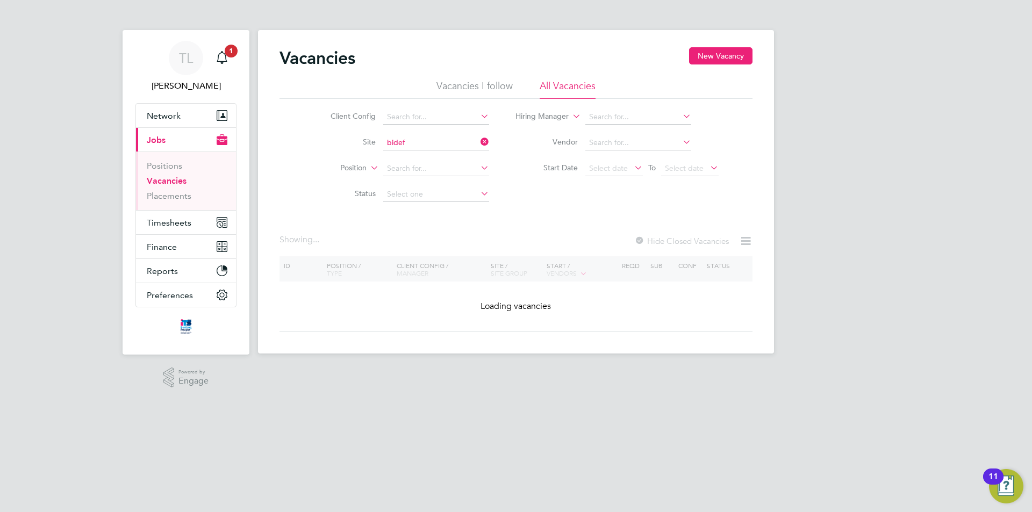
type input "Bideford"
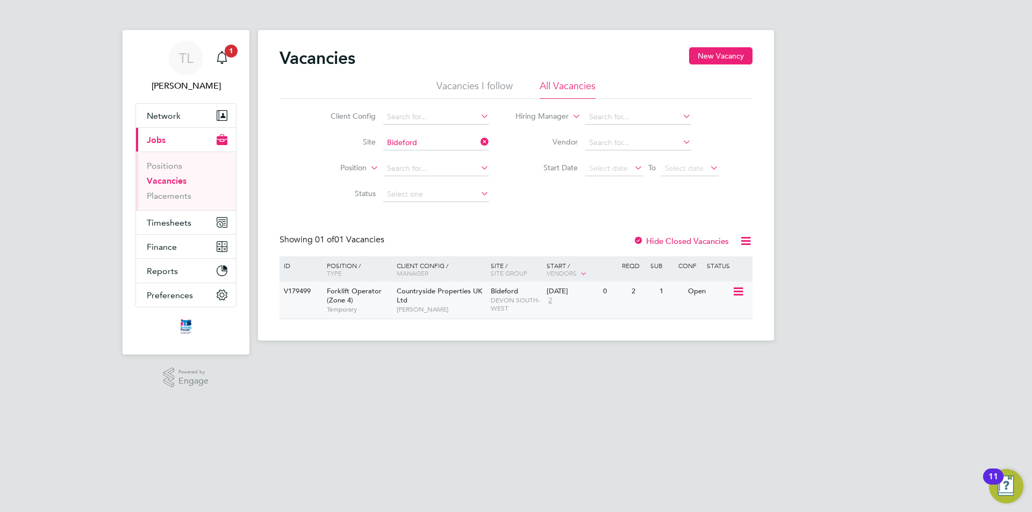
click at [398, 301] on span "Countryside Properties UK Ltd" at bounding box center [439, 295] width 85 height 18
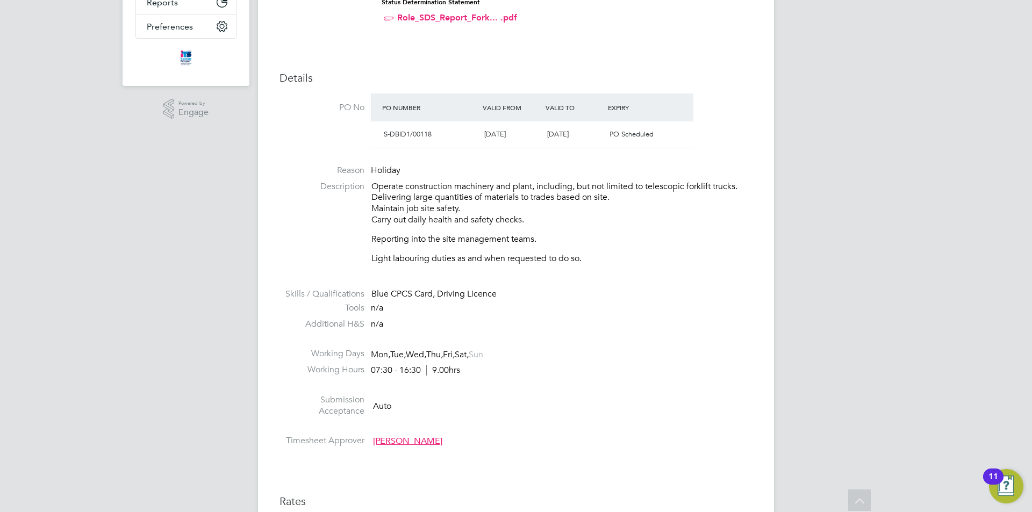
scroll to position [591, 0]
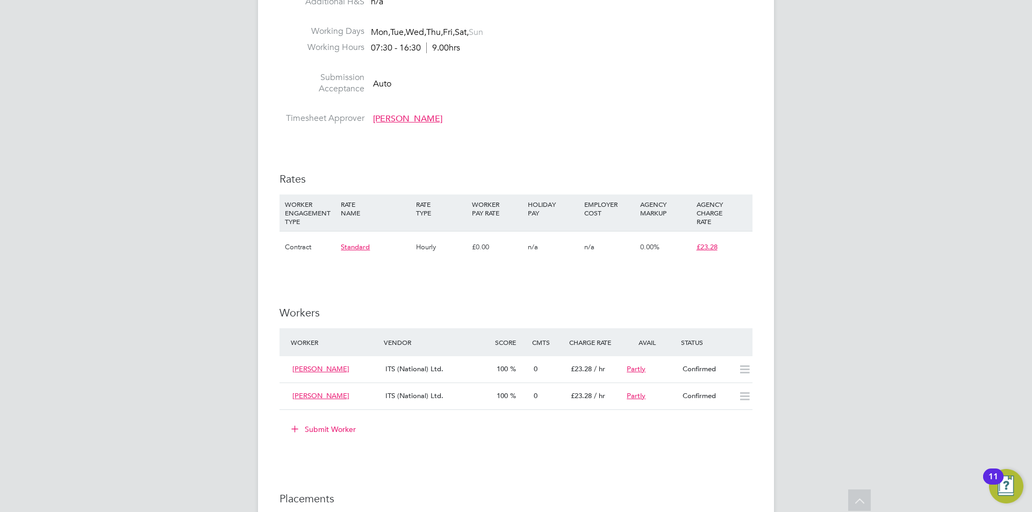
click at [325, 431] on button "Submit Worker" at bounding box center [324, 429] width 81 height 17
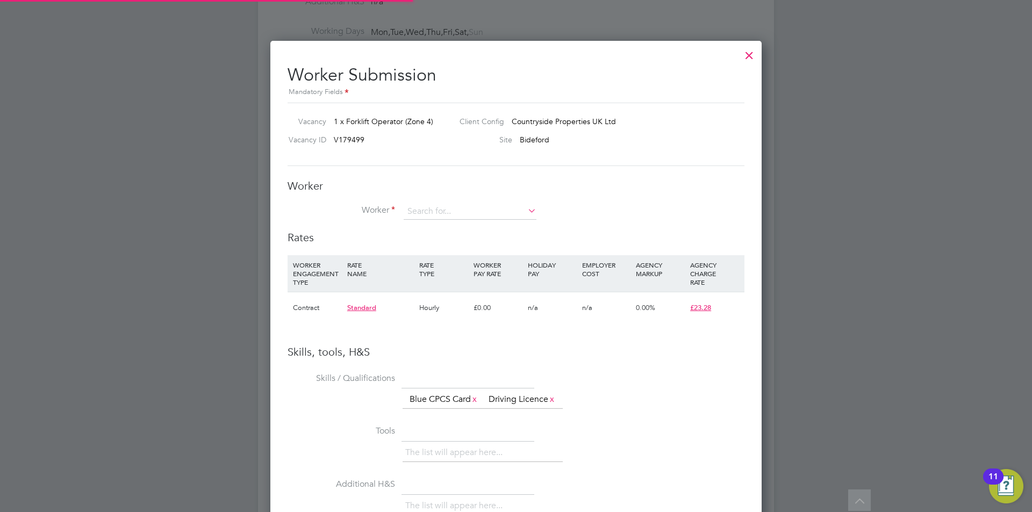
scroll to position [16, 279]
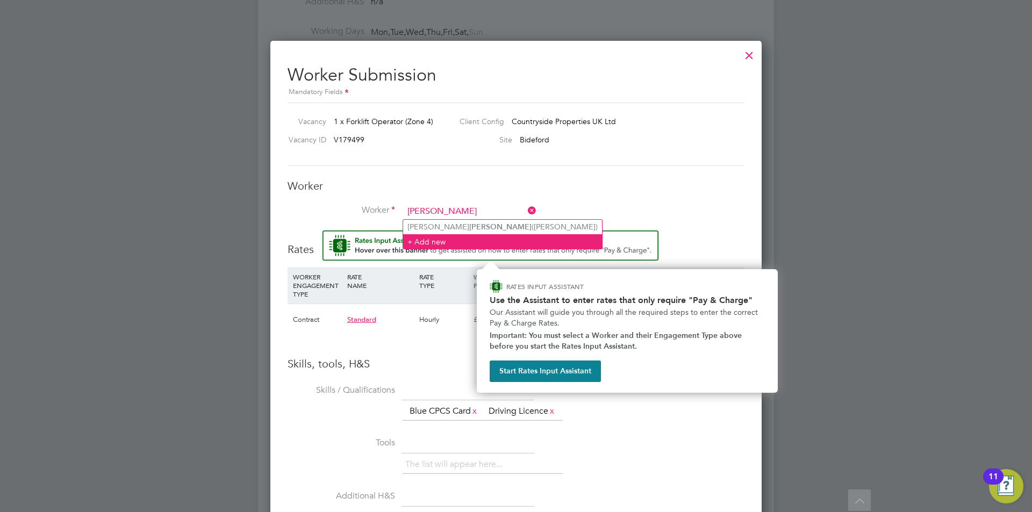
type input "downing"
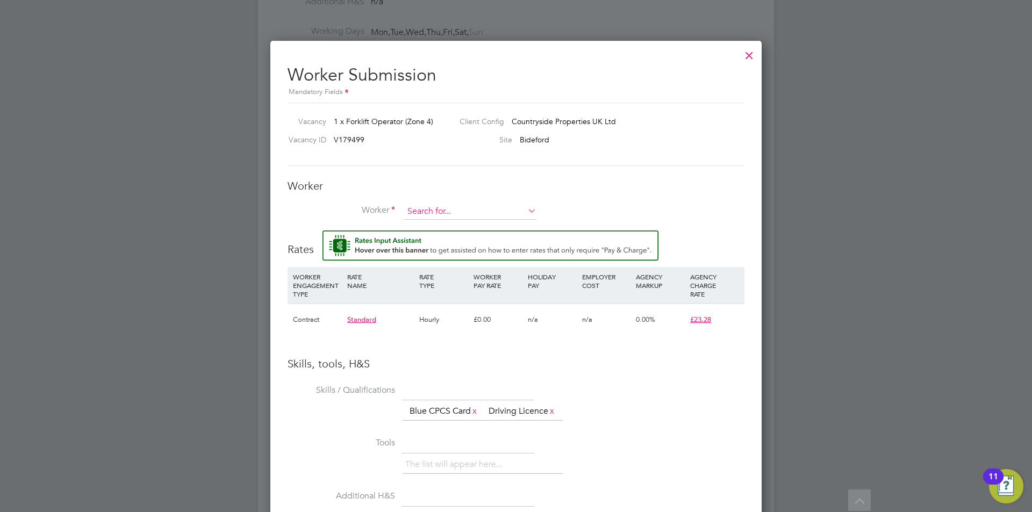
click at [469, 215] on input at bounding box center [469, 212] width 133 height 16
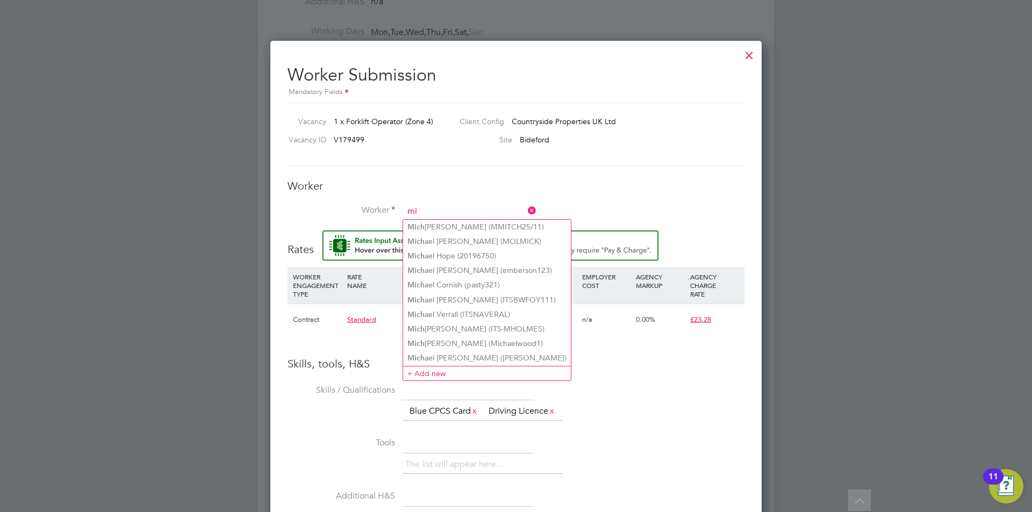
type input "m"
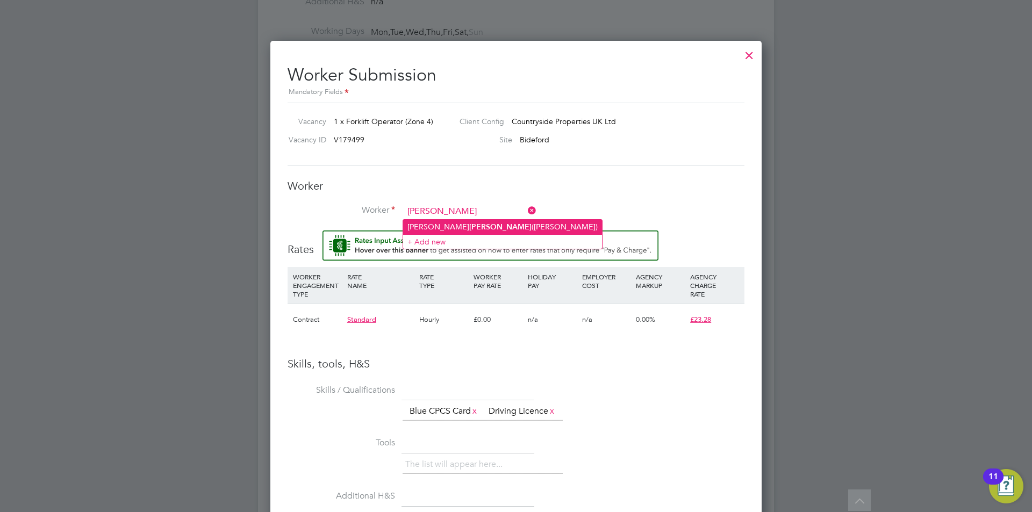
click at [470, 225] on li "Michael Downing (Michael Downing)" at bounding box center [502, 227] width 199 height 15
type input "Michael Downing (Michael Downing)"
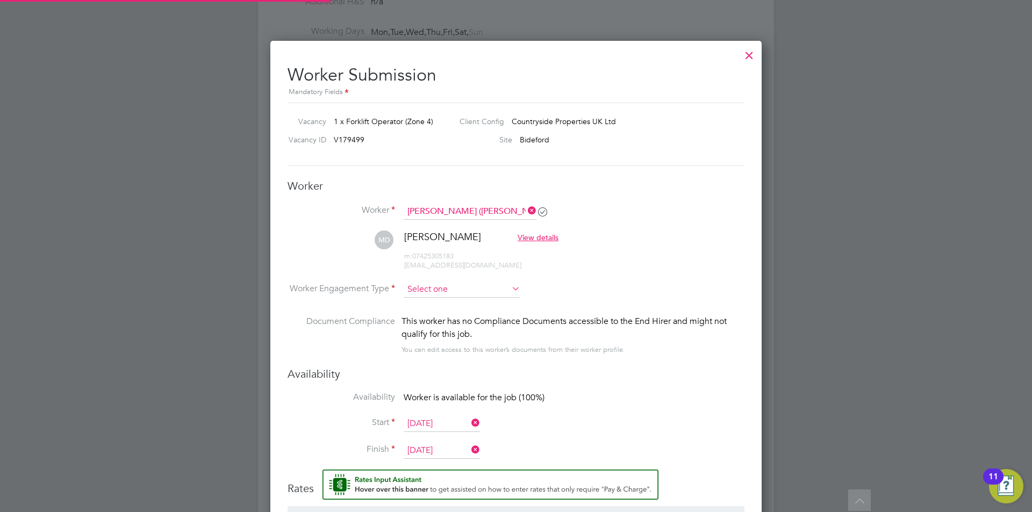
click at [480, 287] on input at bounding box center [461, 290] width 117 height 16
click at [449, 302] on li "Contract" at bounding box center [462, 305] width 118 height 14
type input "Contract"
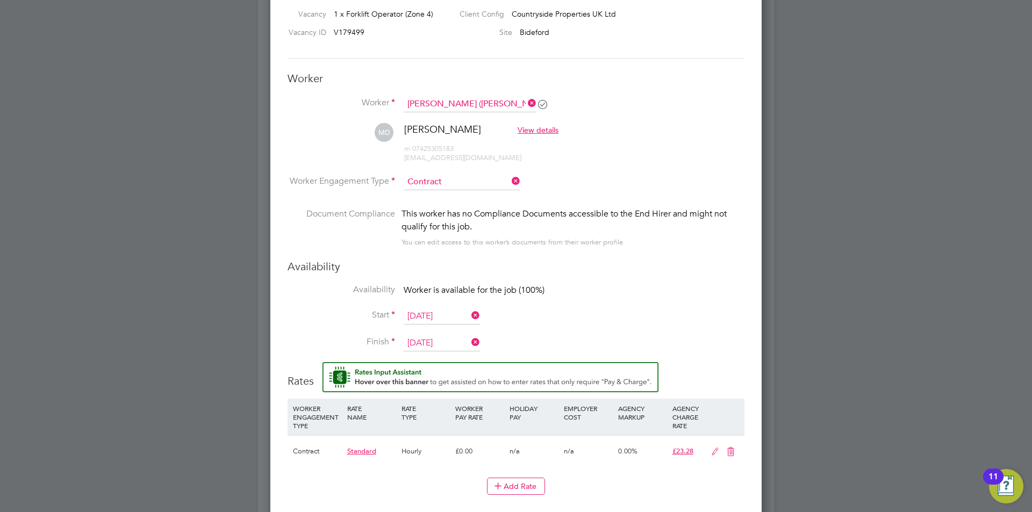
click at [469, 315] on icon at bounding box center [469, 315] width 0 height 15
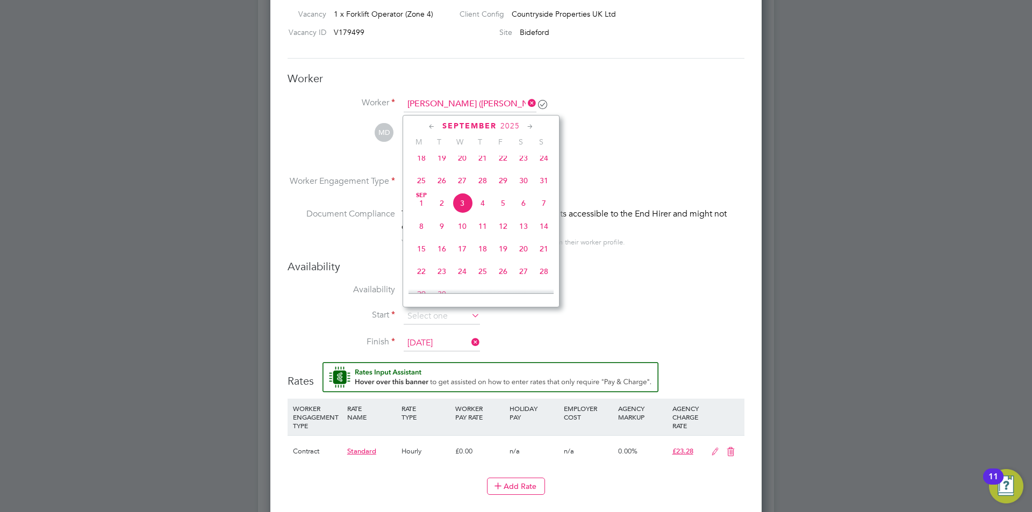
click at [424, 232] on span "8" at bounding box center [421, 226] width 20 height 20
type input "[DATE]"
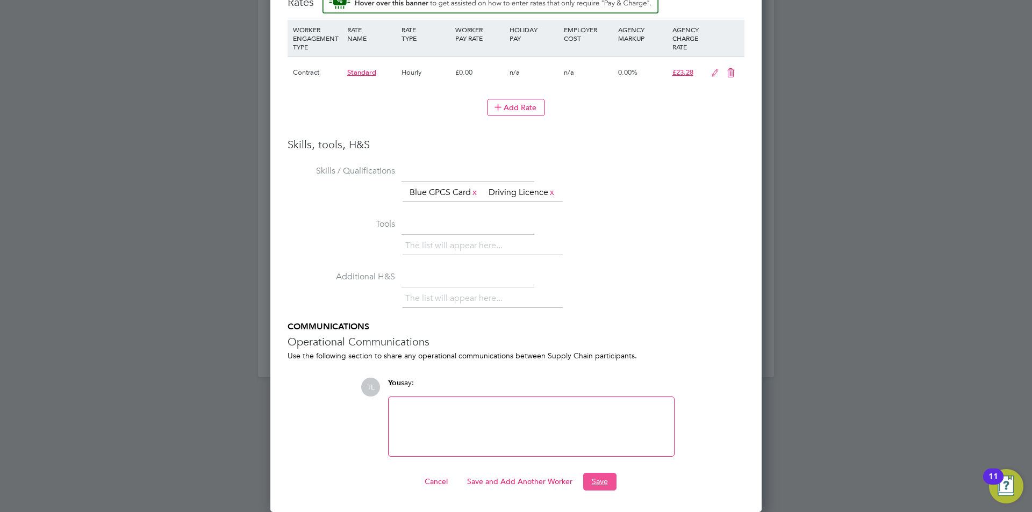
click at [610, 481] on button "Save" at bounding box center [599, 481] width 33 height 17
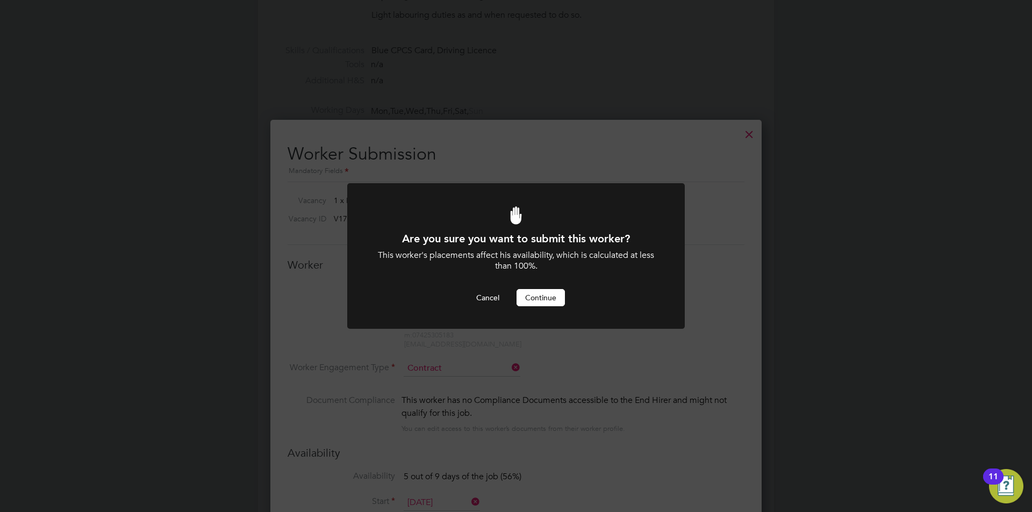
click at [551, 297] on button "Continue" at bounding box center [540, 297] width 48 height 17
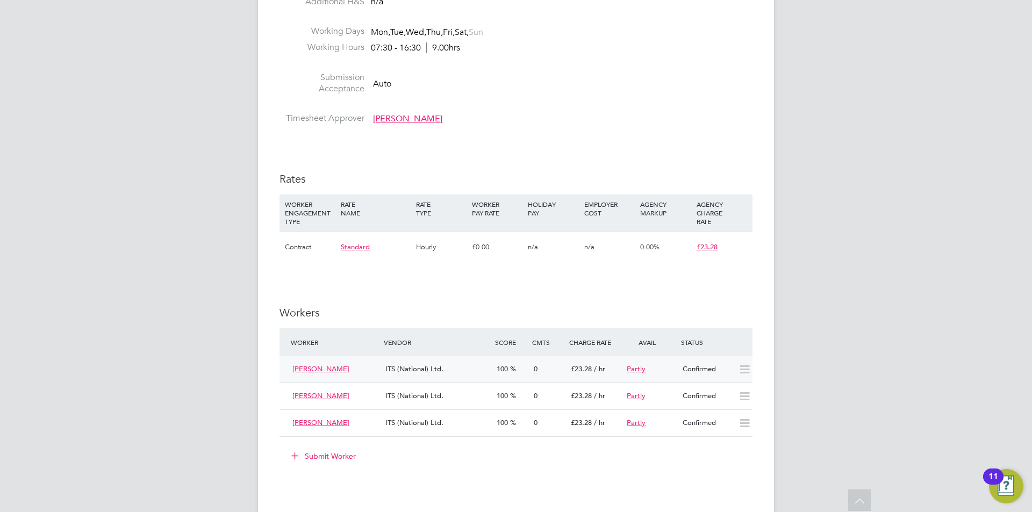
click at [744, 369] on icon at bounding box center [744, 369] width 13 height 9
click at [728, 370] on div "Confirmed" at bounding box center [706, 370] width 56 height 18
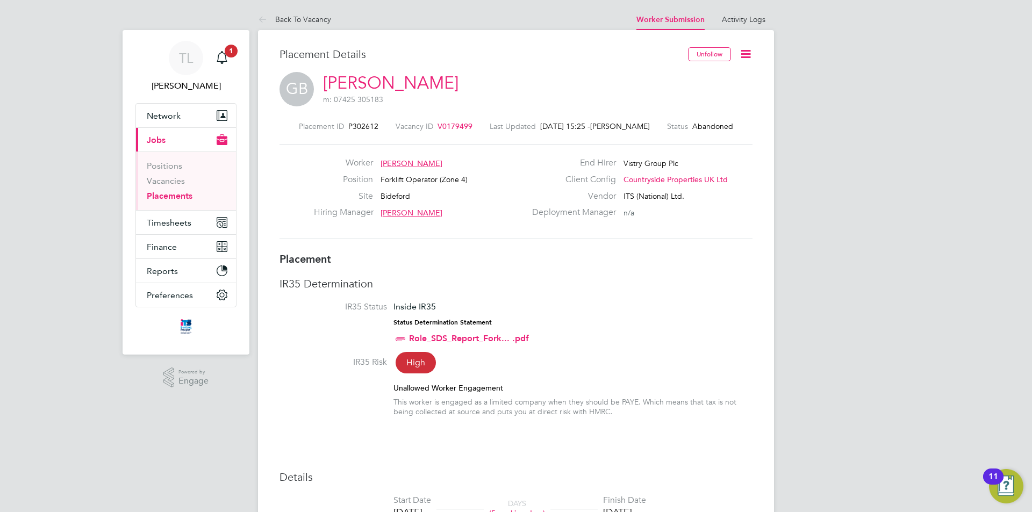
click at [744, 57] on icon at bounding box center [745, 53] width 13 height 13
click at [310, 17] on link "Back To Vacancy" at bounding box center [294, 20] width 73 height 10
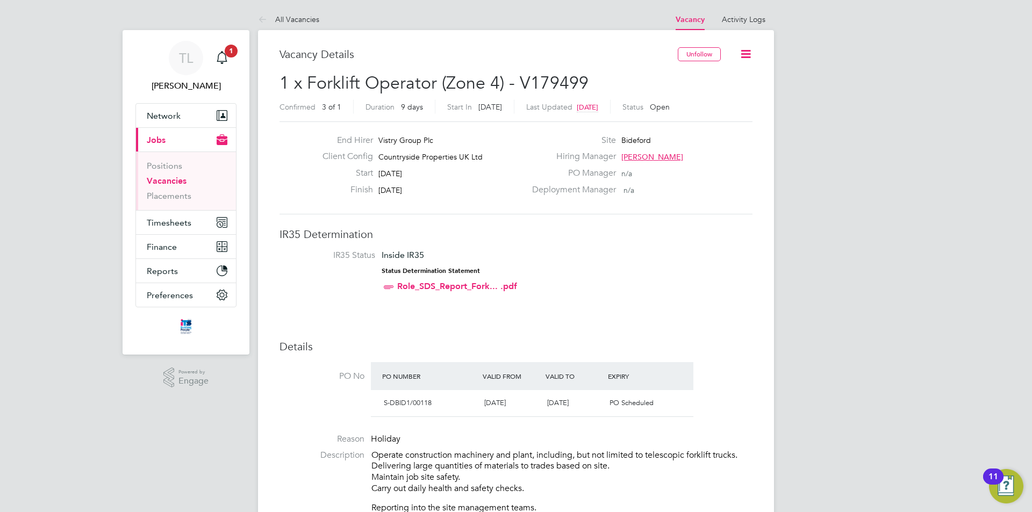
click at [310, 17] on link "All Vacancies" at bounding box center [288, 20] width 61 height 10
